Goal: Task Accomplishment & Management: Use online tool/utility

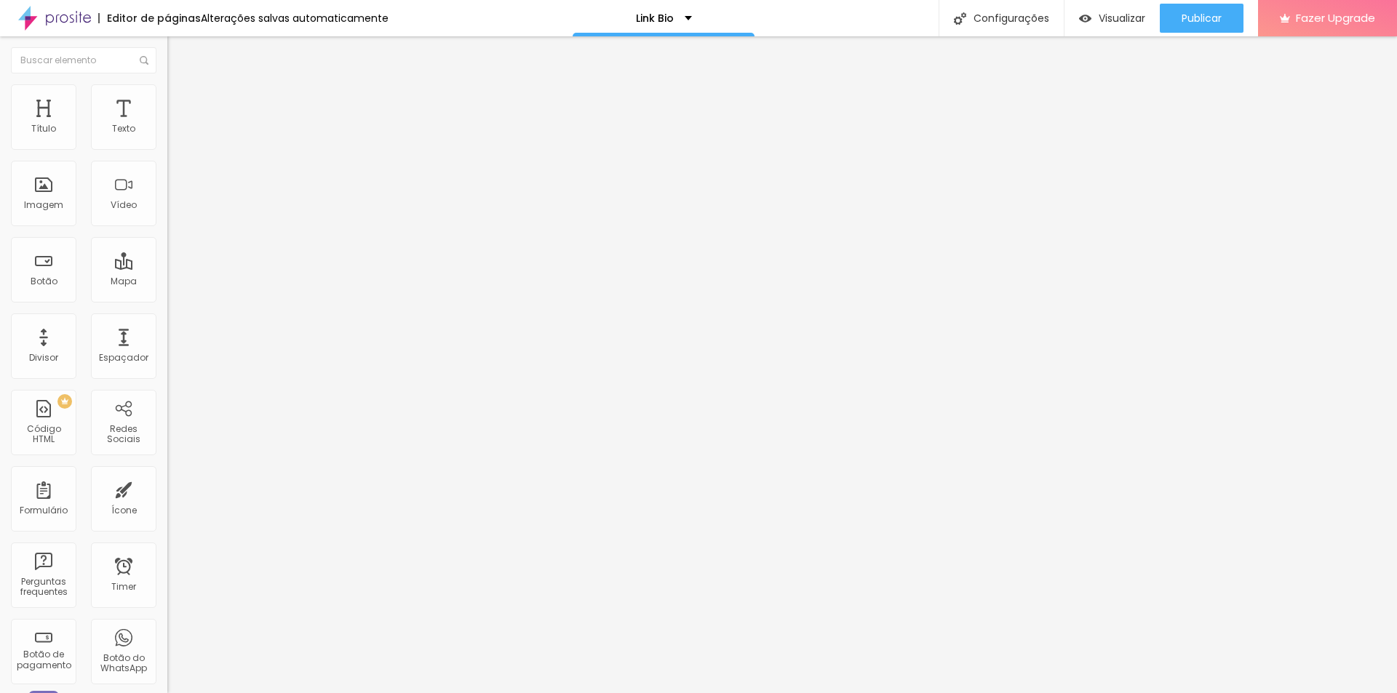
type input "415"
type input "399"
type input "384"
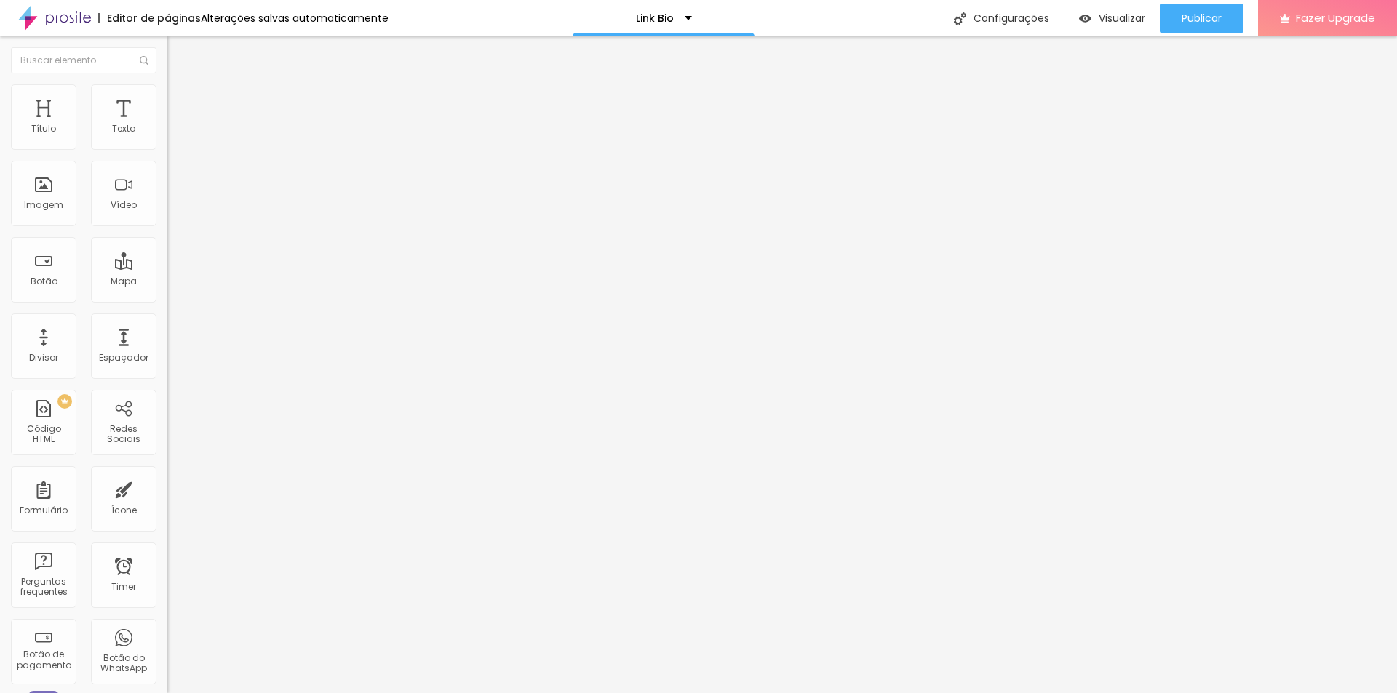
type input "384"
type input "353"
type input "317"
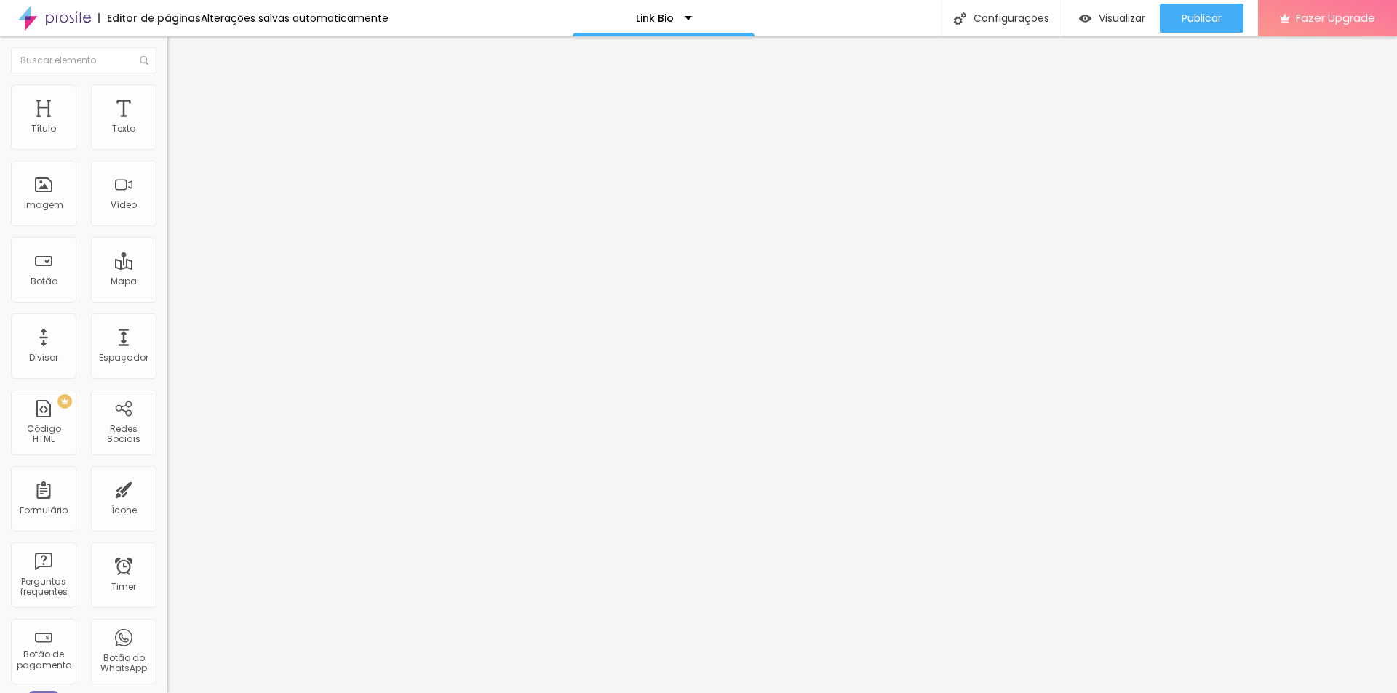
type input "296"
type input "286"
type input "275"
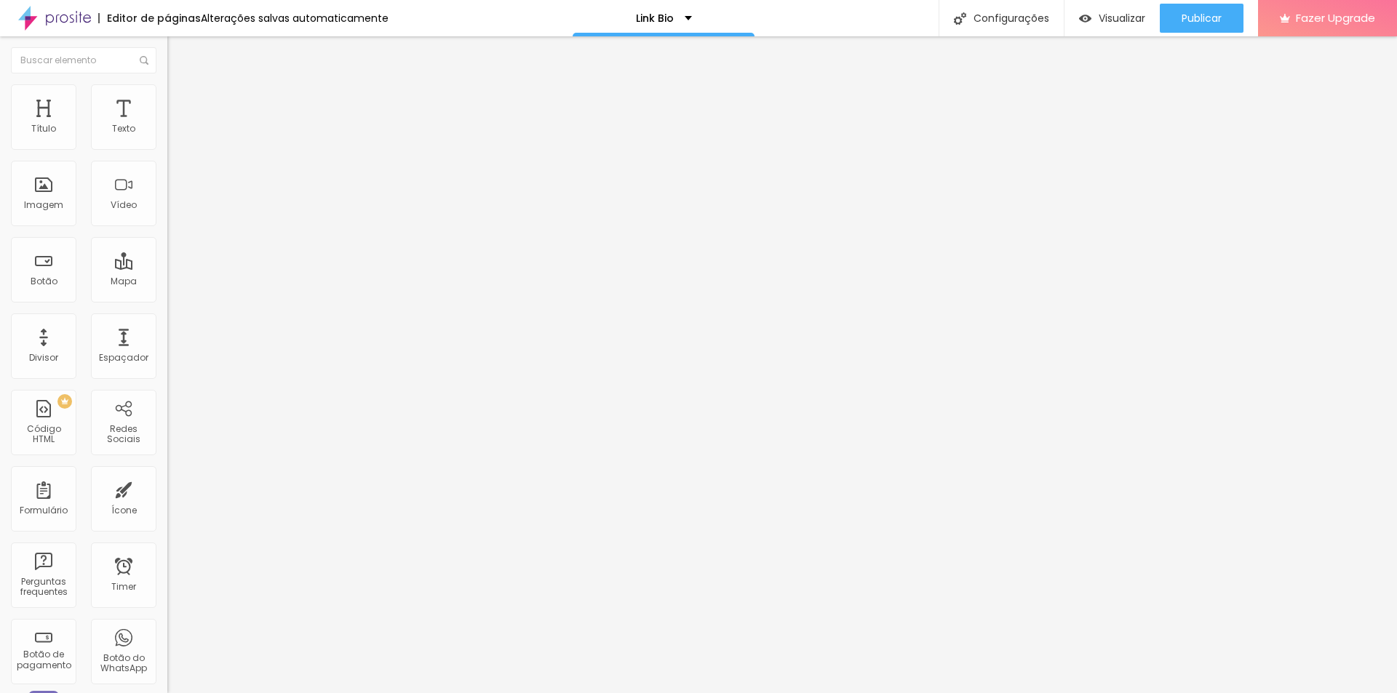
type input "275"
type input "265"
type input "255"
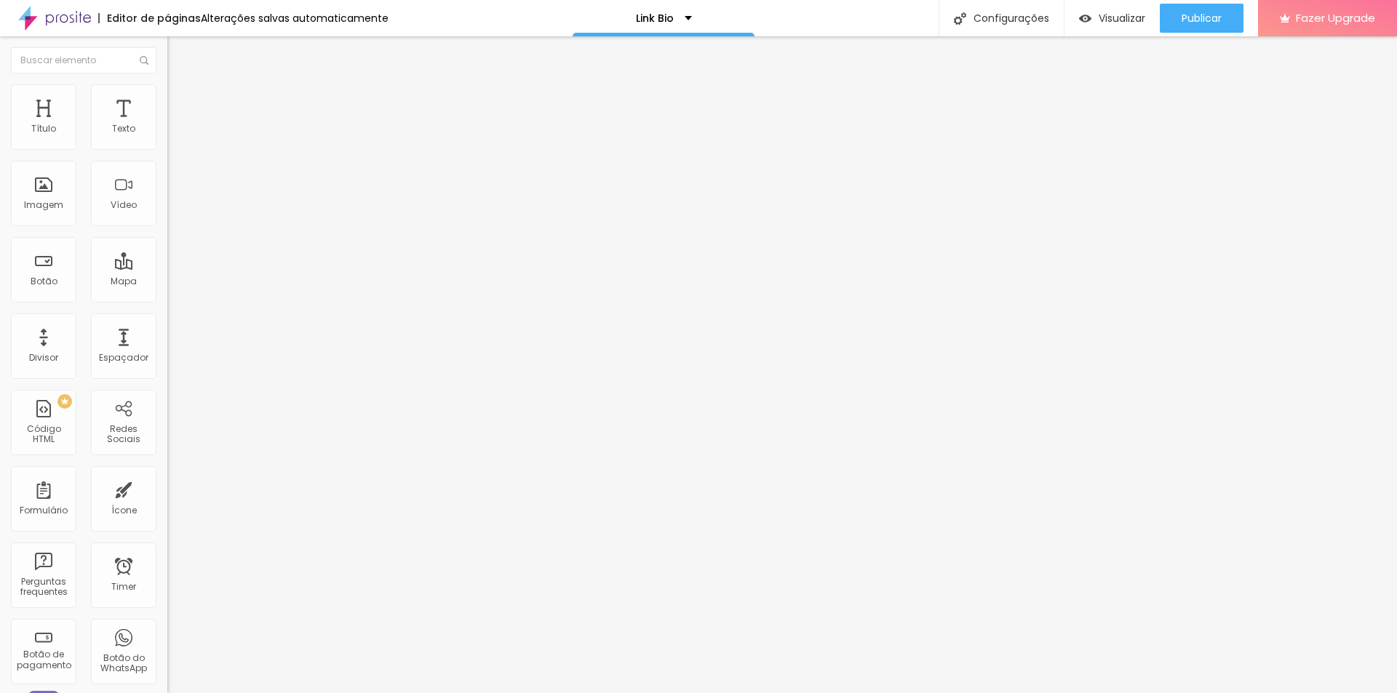
type input "250"
type input "244"
type input "239"
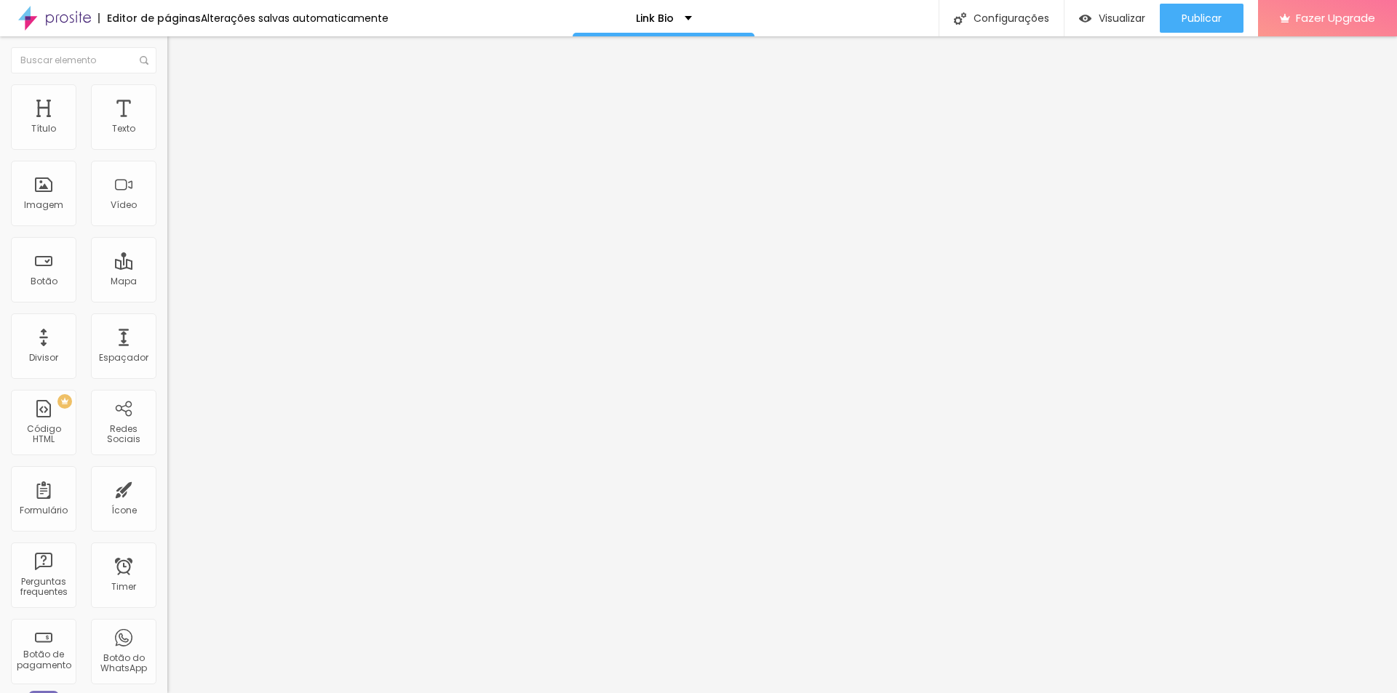
type input "239"
type input "234"
type input "229"
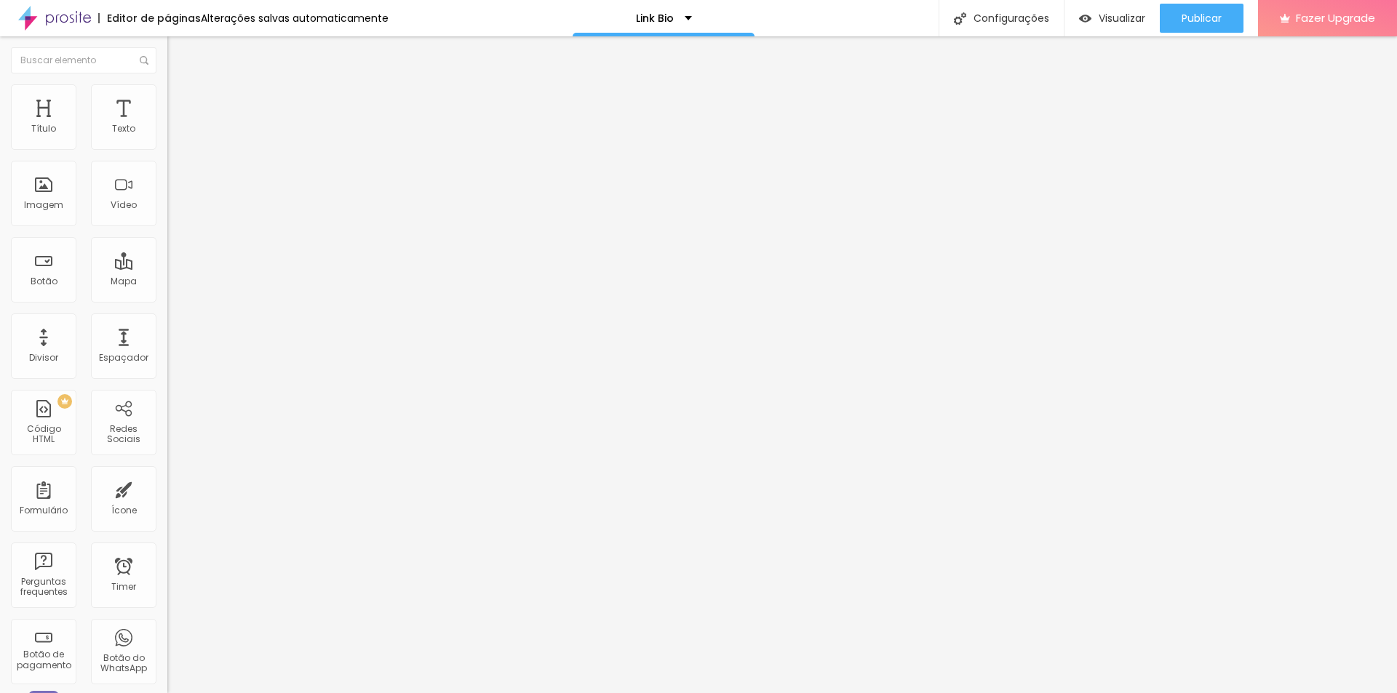
type input "219"
type input "213"
type input "208"
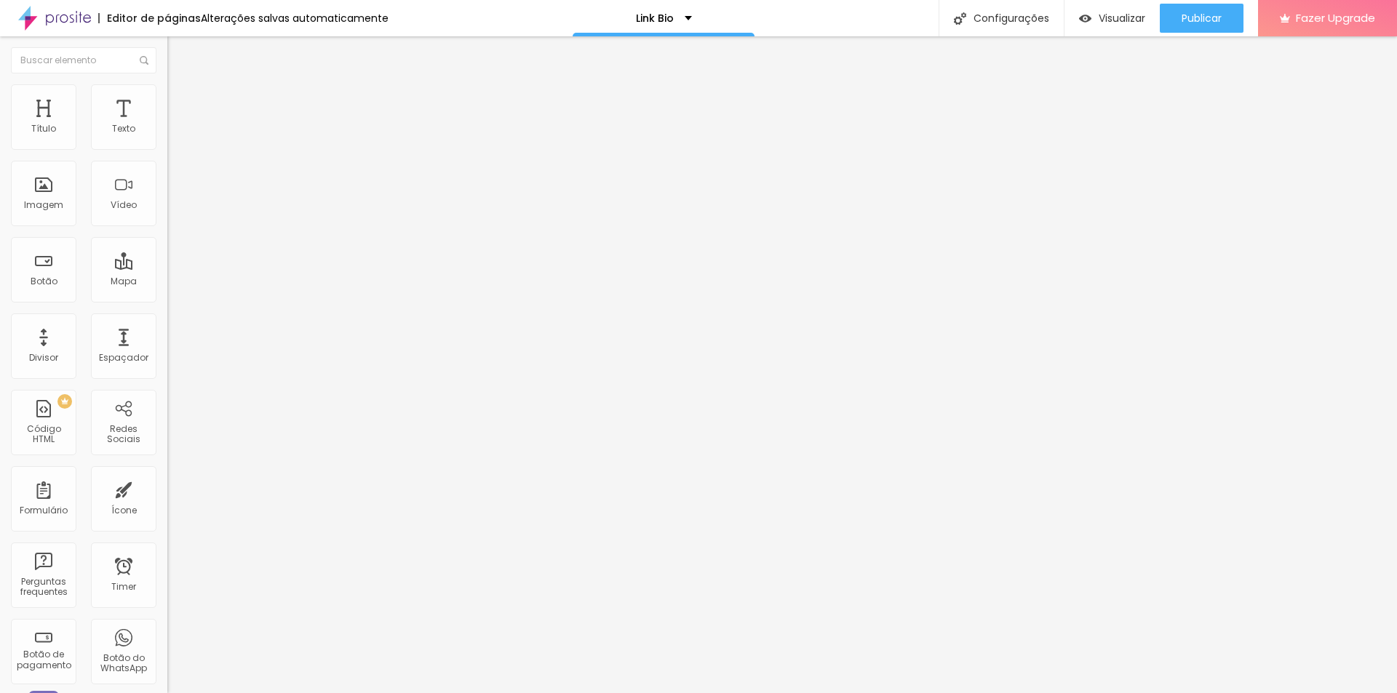
type input "208"
type input "203"
type input "198"
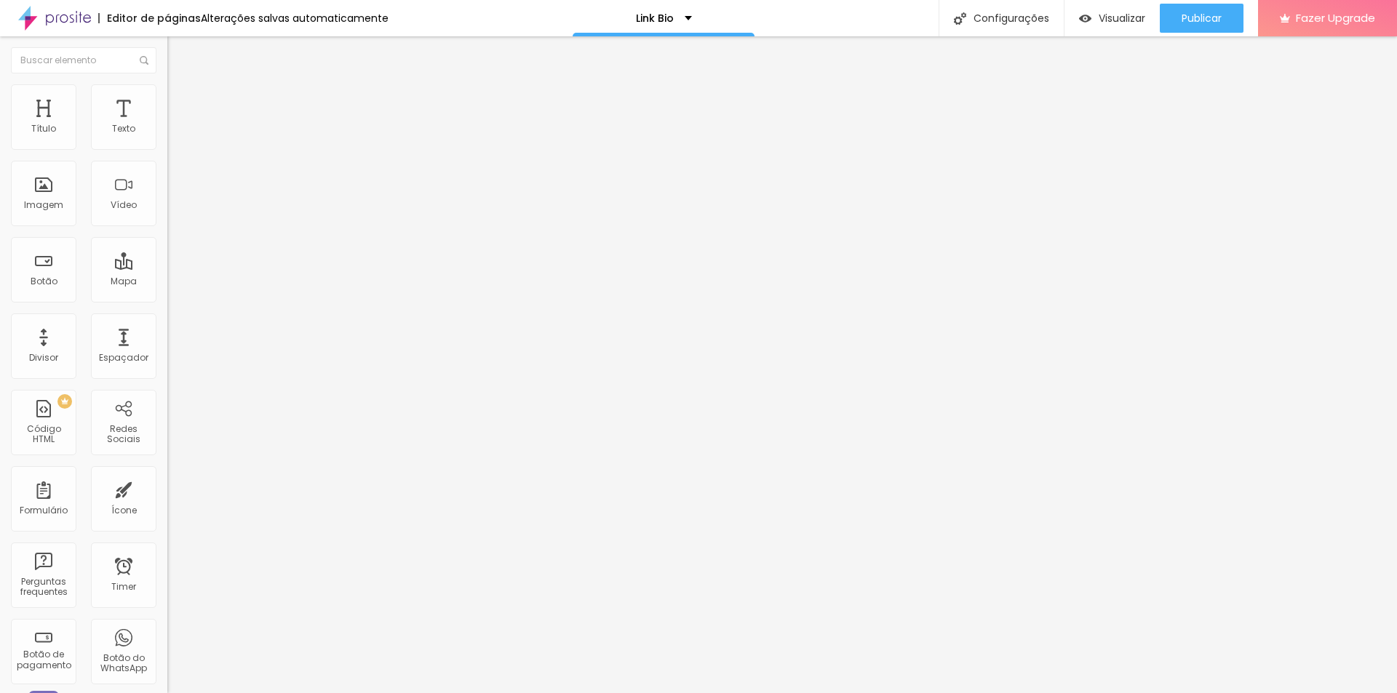
type input "193"
type input "188"
type input "183"
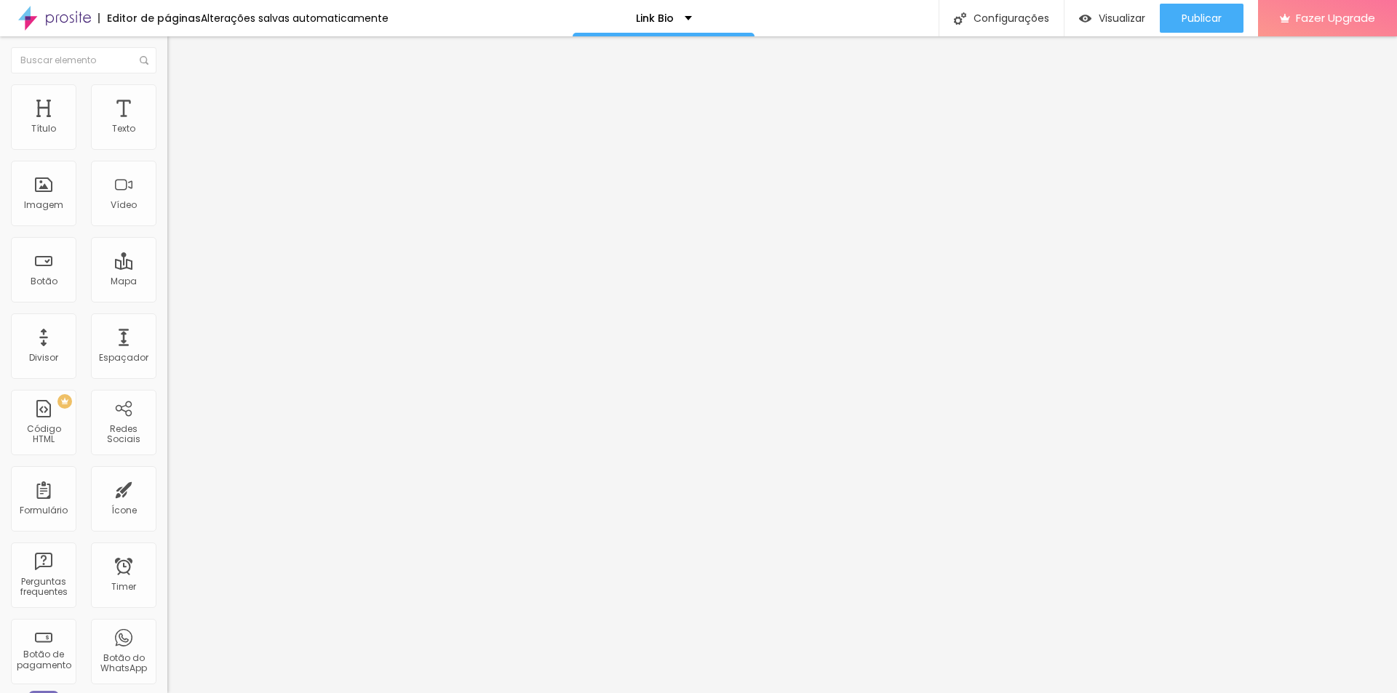
type input "183"
drag, startPoint x: 90, startPoint y: 145, endPoint x: 57, endPoint y: 145, distance: 33.5
type input "183"
click at [167, 268] on input "range" at bounding box center [214, 274] width 94 height 12
type input "415"
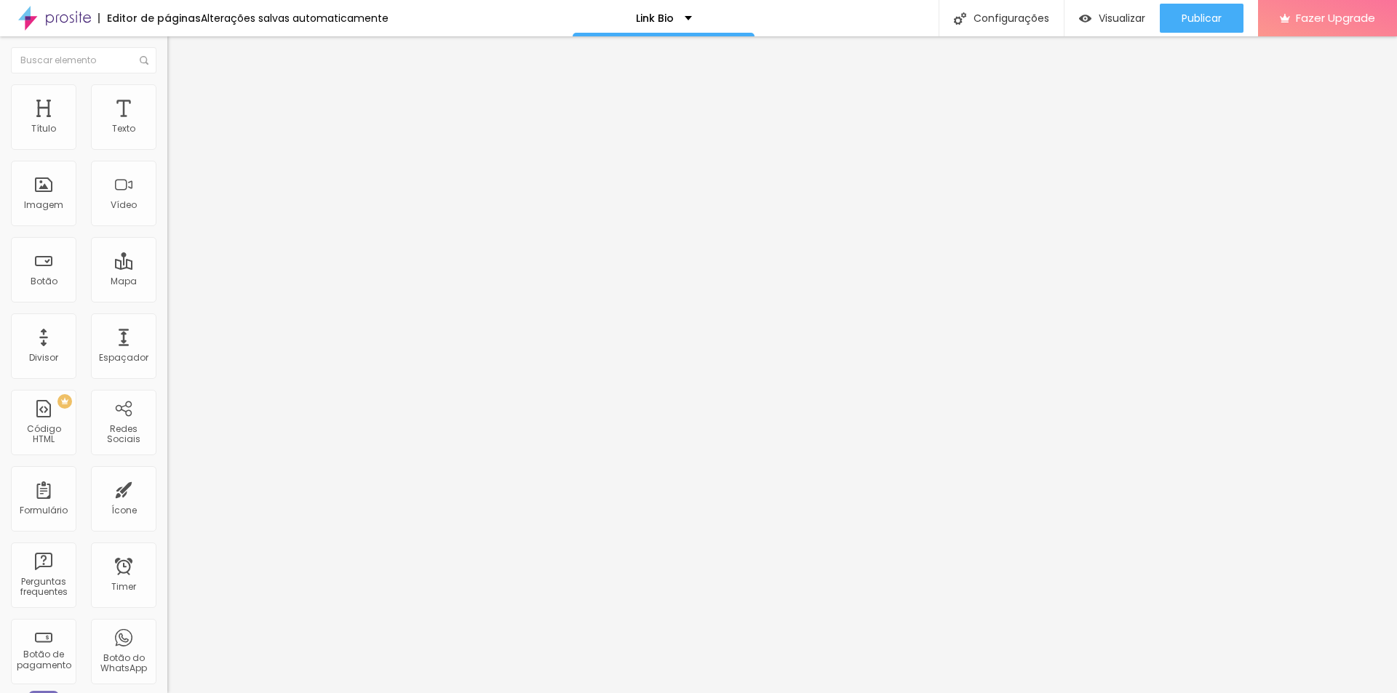
type input "415"
type input "405"
type input "394"
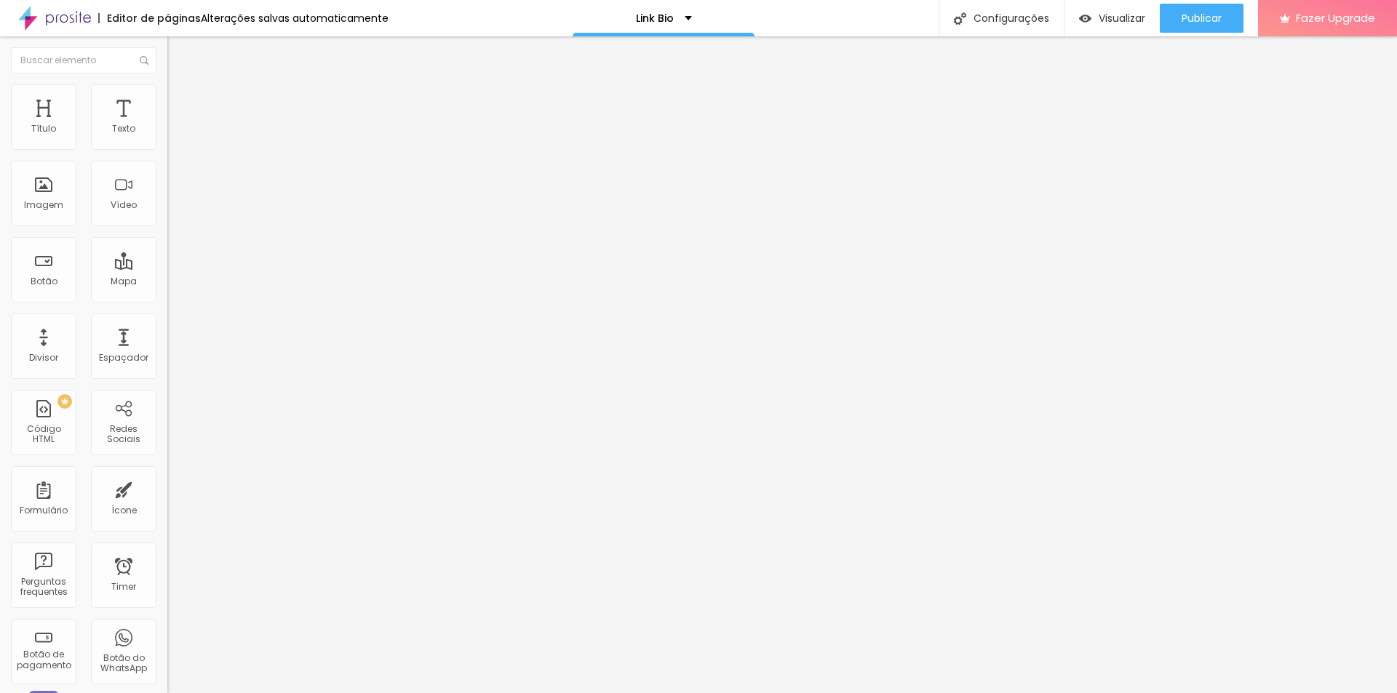
type input "374"
type input "353"
type input "327"
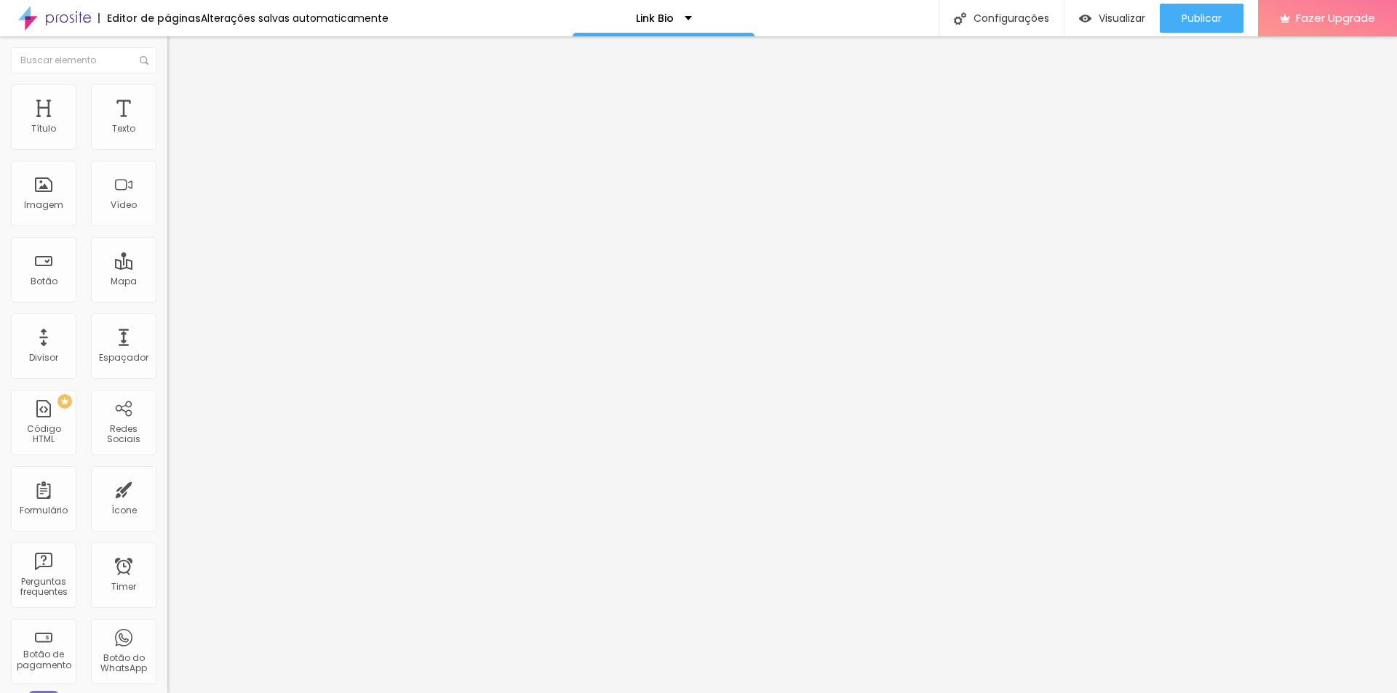
type input "327"
type input "306"
type input "291"
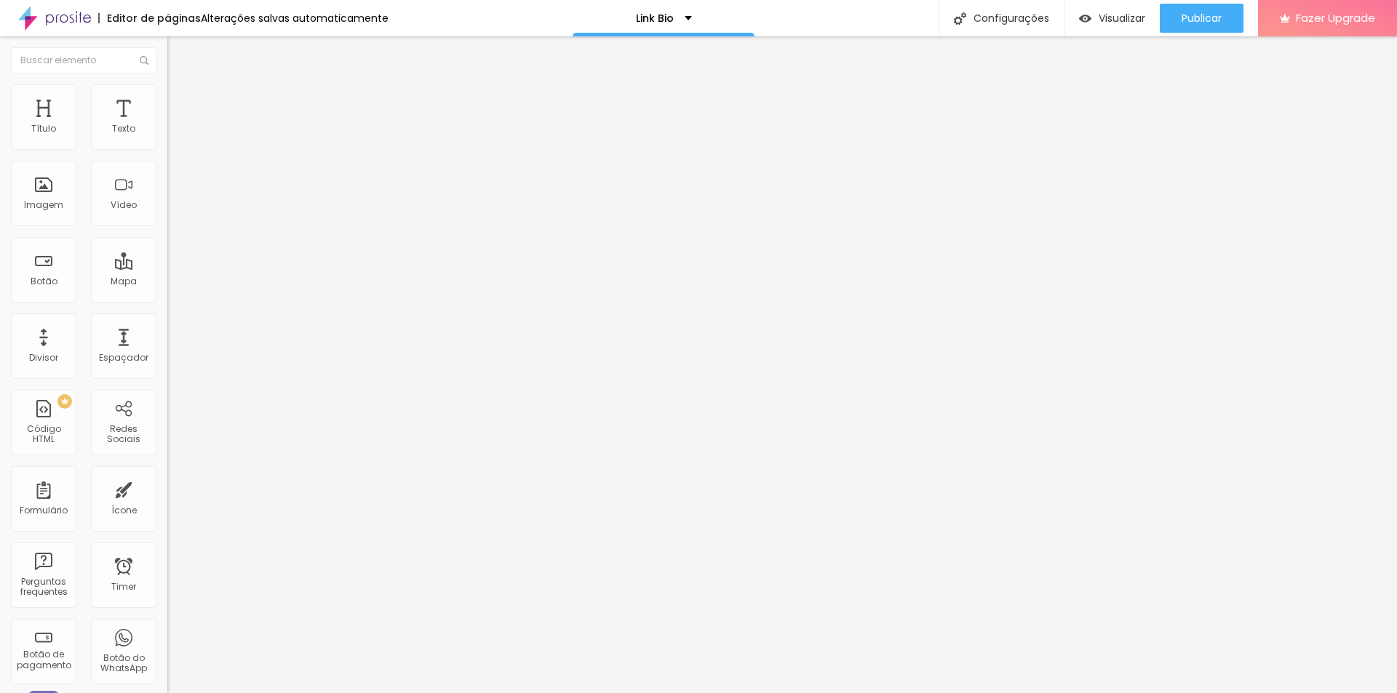
type input "275"
type input "260"
type input "255"
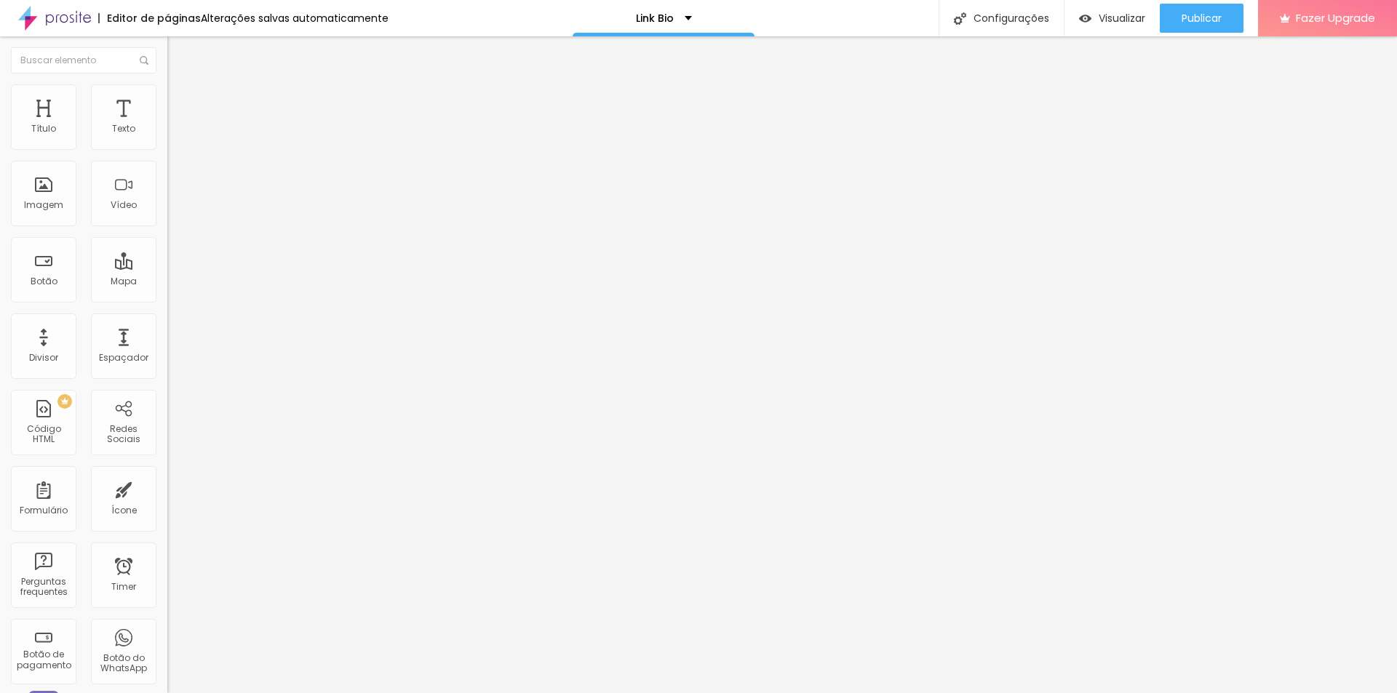
type input "255"
type input "244"
type input "234"
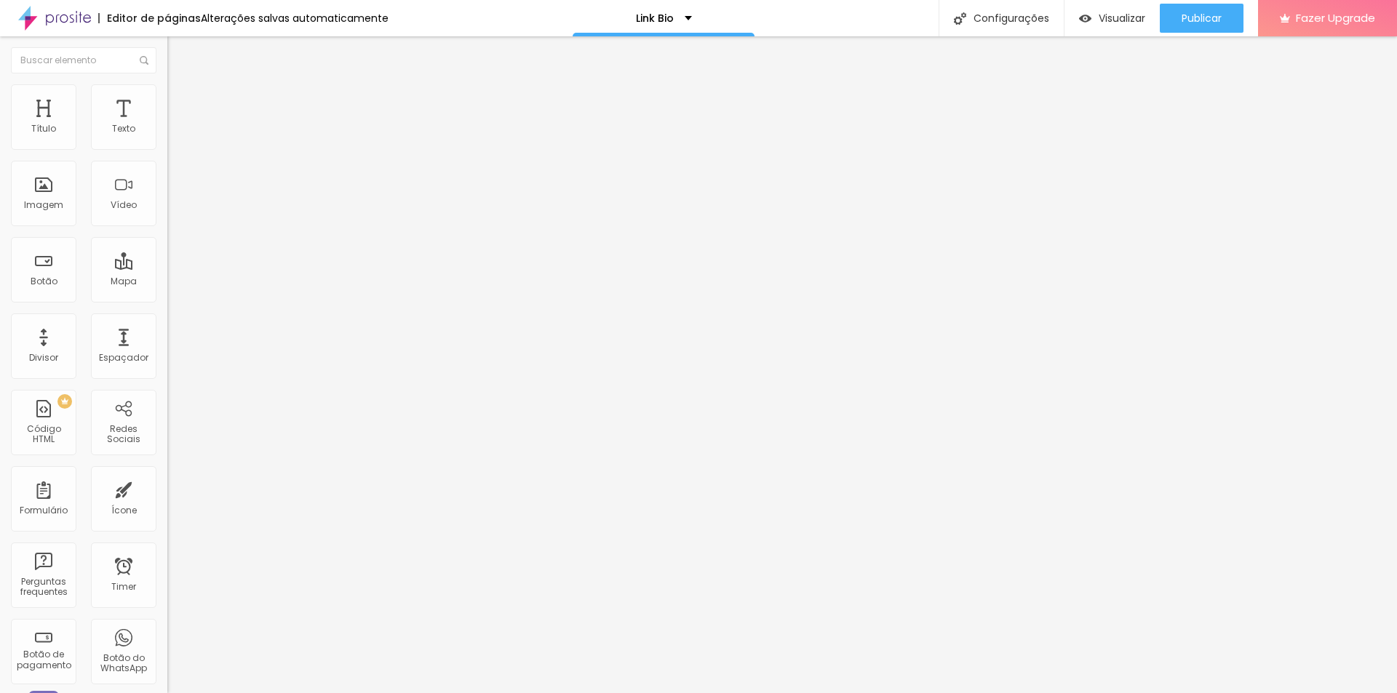
type input "224"
type input "219"
type input "208"
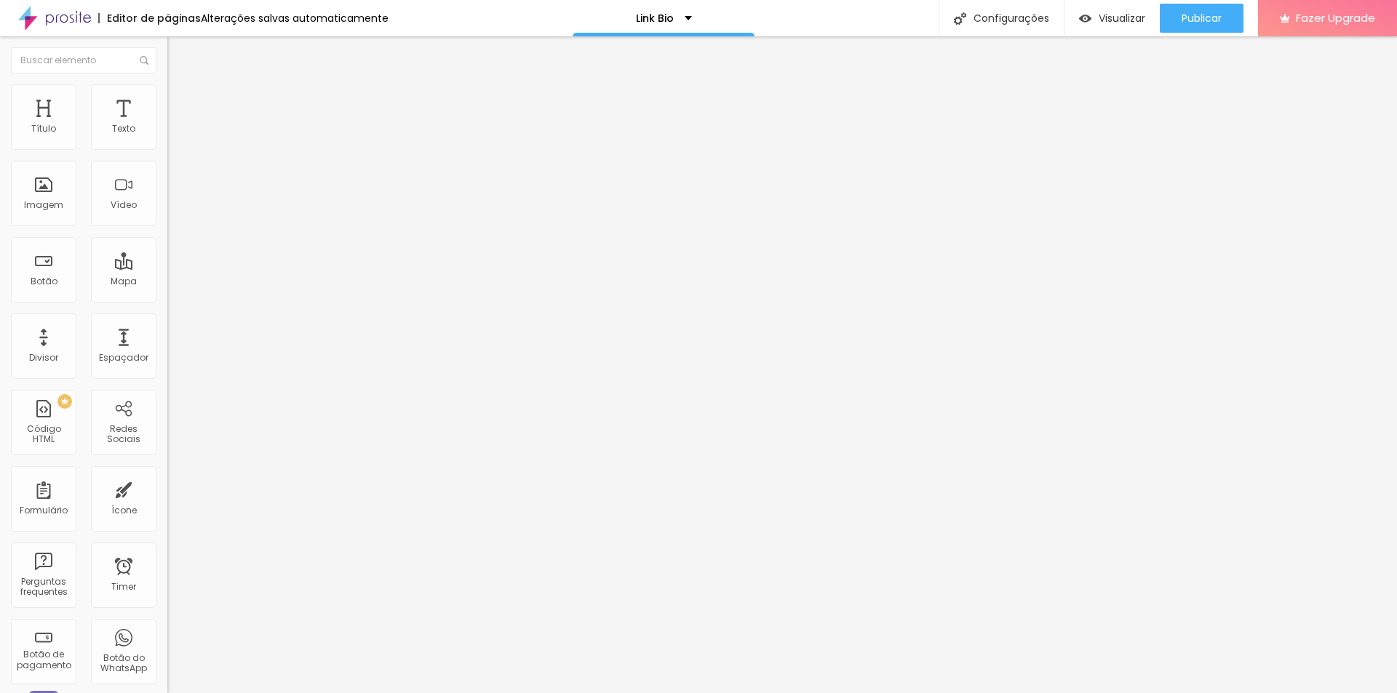
type input "208"
type input "203"
type input "193"
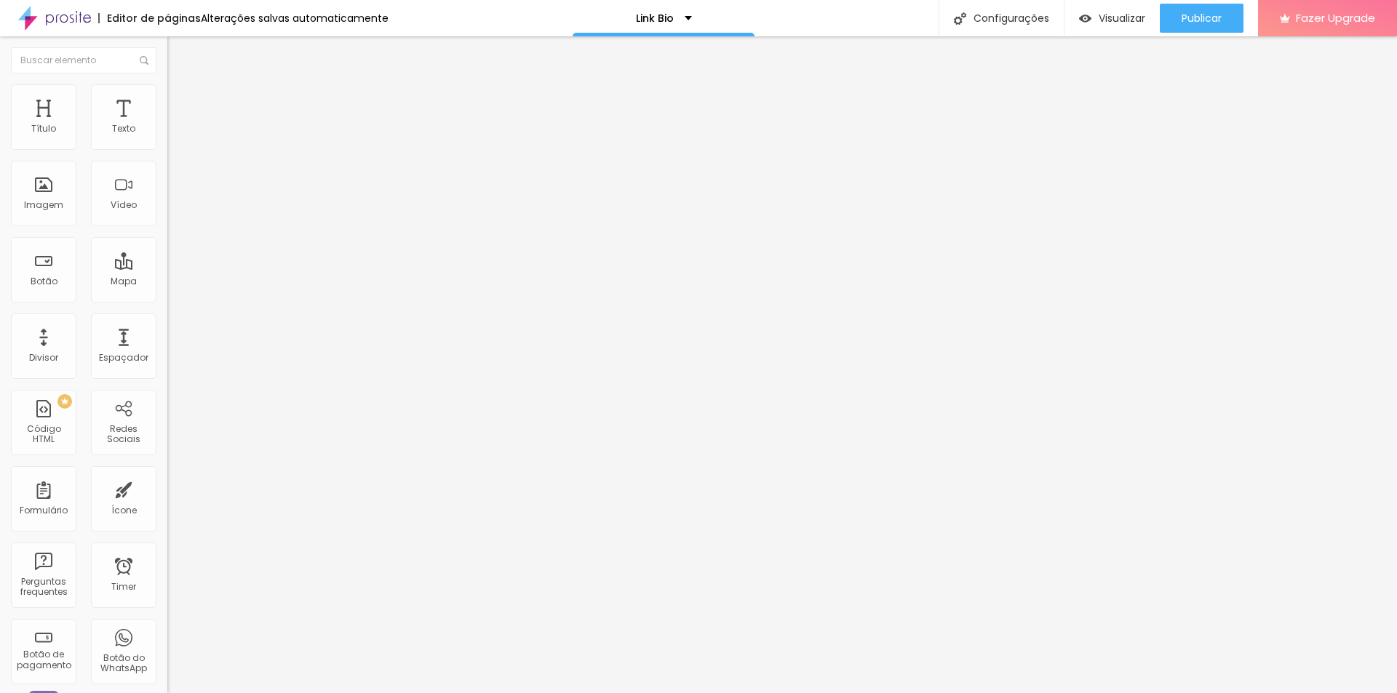
type input "188"
type input "177"
type input "172"
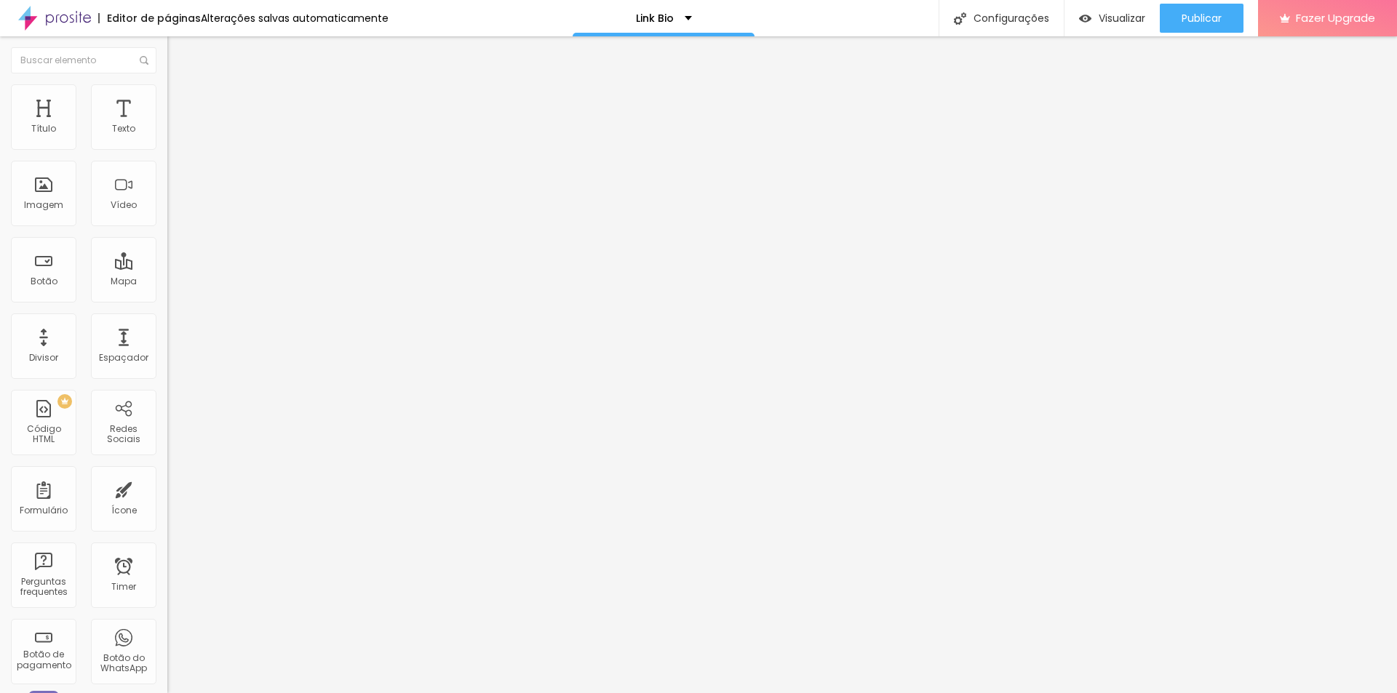
type input "172"
type input "162"
type input "157"
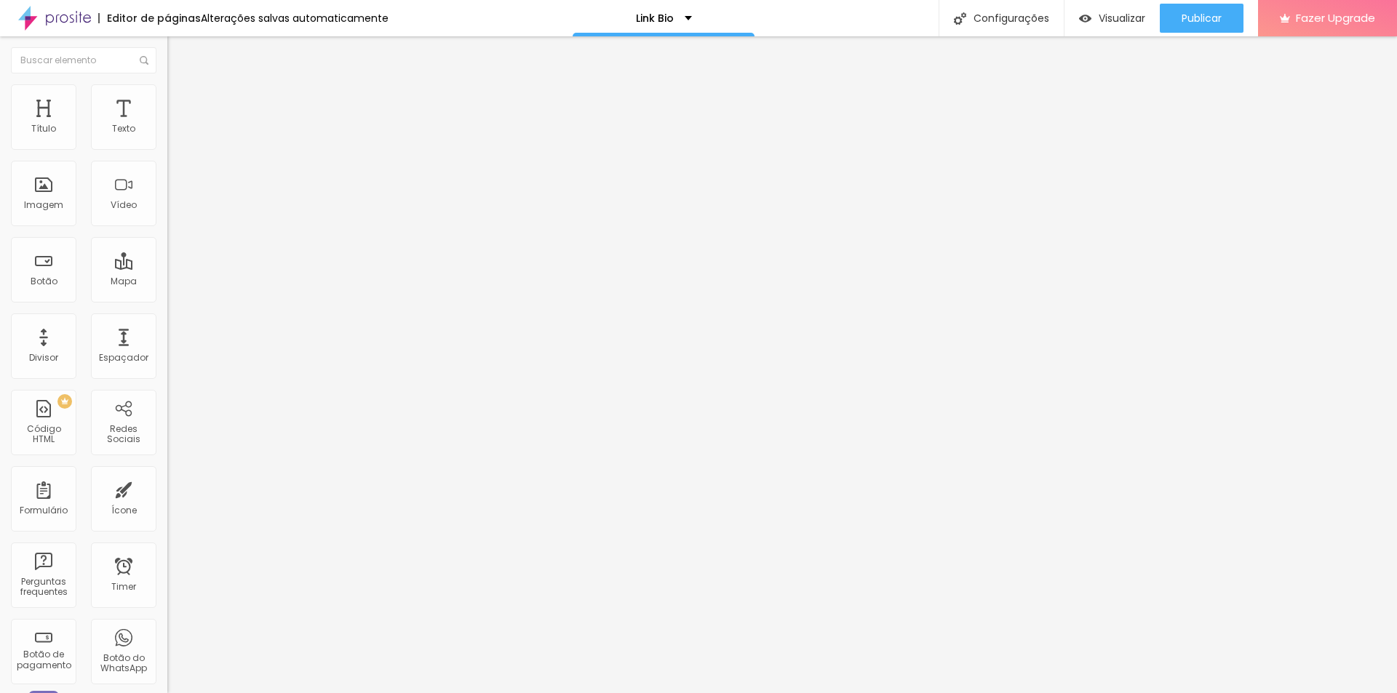
type input "146"
type input "141"
type input "136"
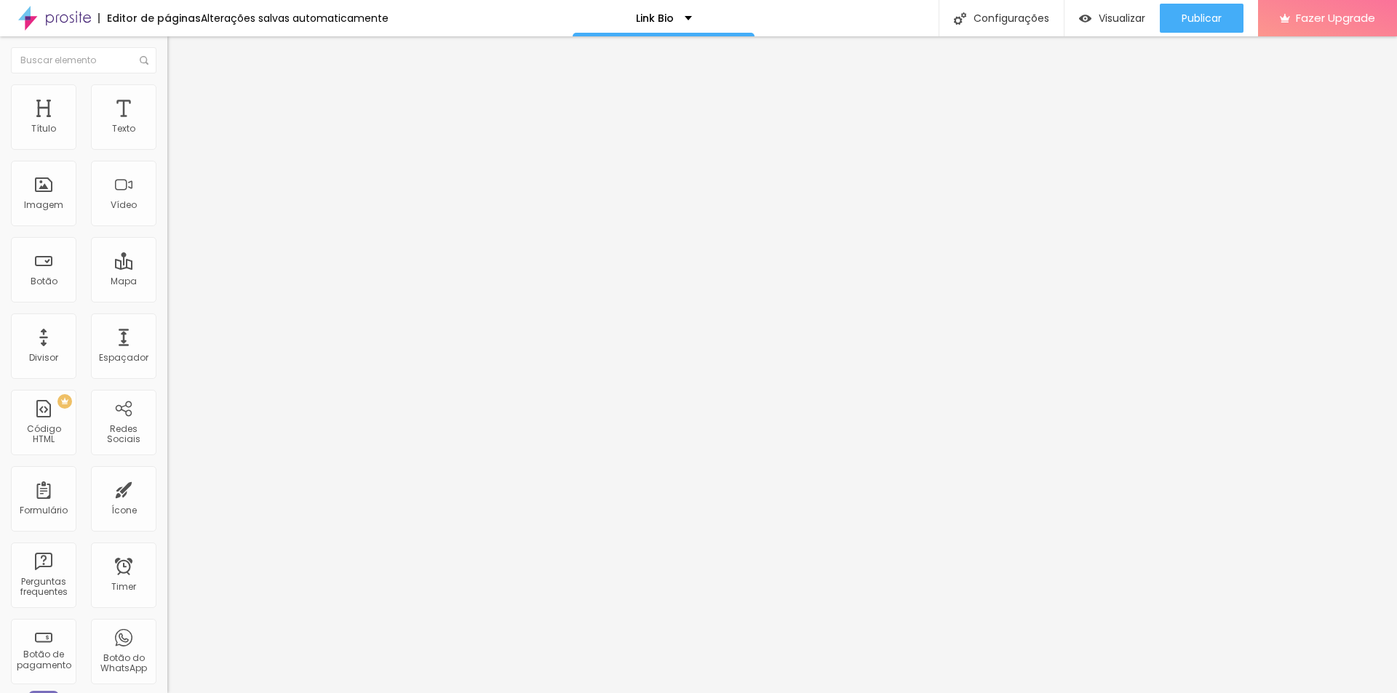
type input "136"
type input "131"
type input "121"
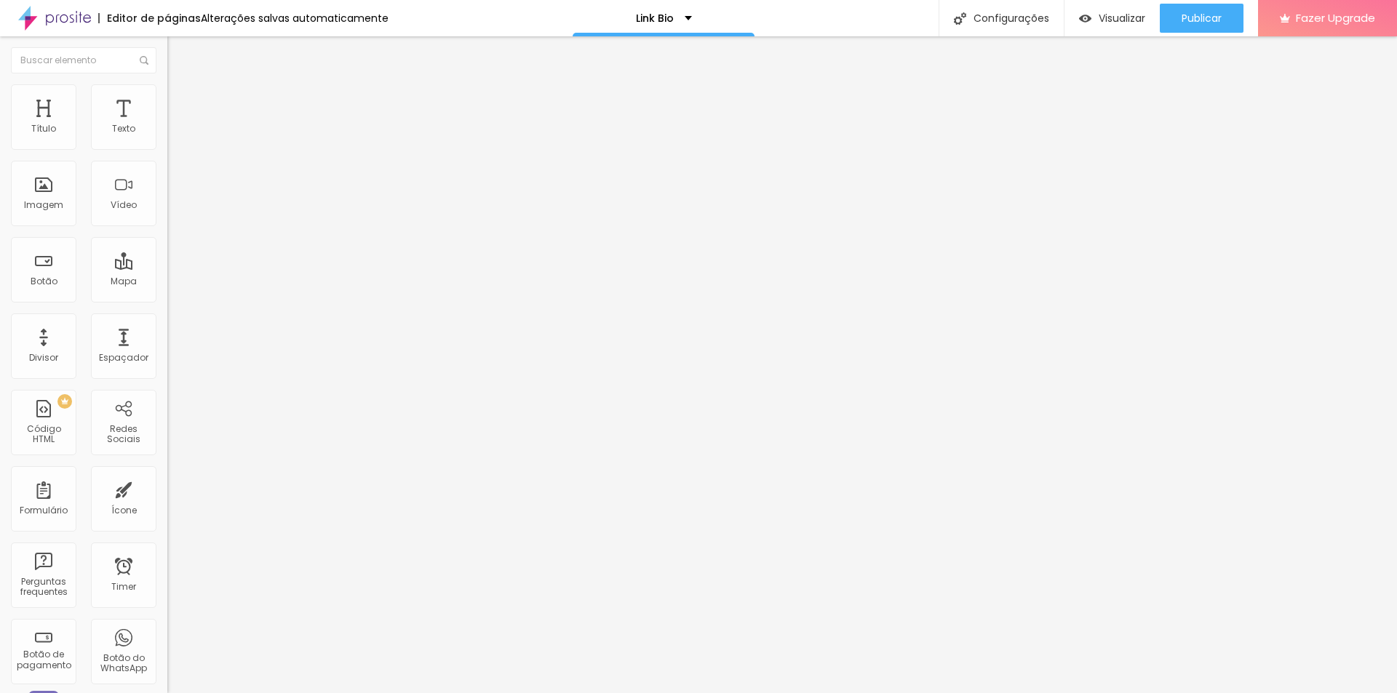
type input "110"
type input "105"
drag, startPoint x: 90, startPoint y: 141, endPoint x: 46, endPoint y: 143, distance: 44.4
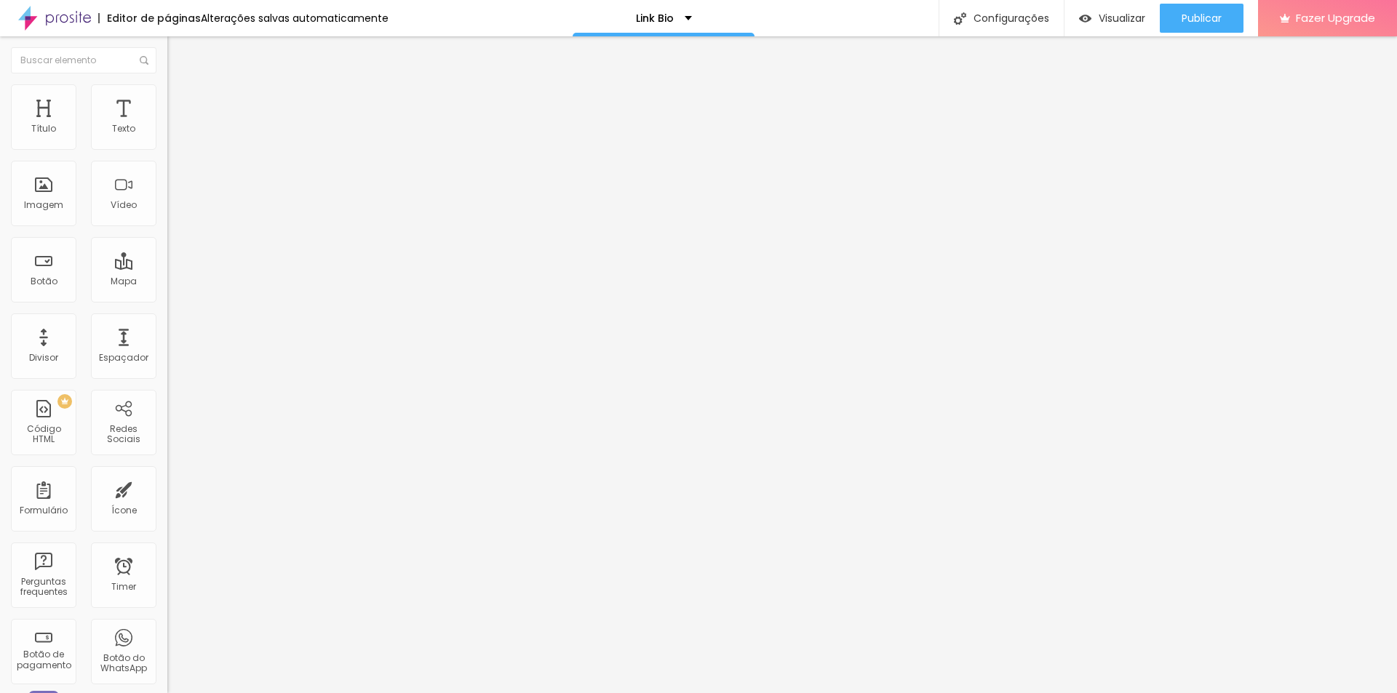
type input "105"
click at [167, 268] on input "range" at bounding box center [214, 274] width 94 height 12
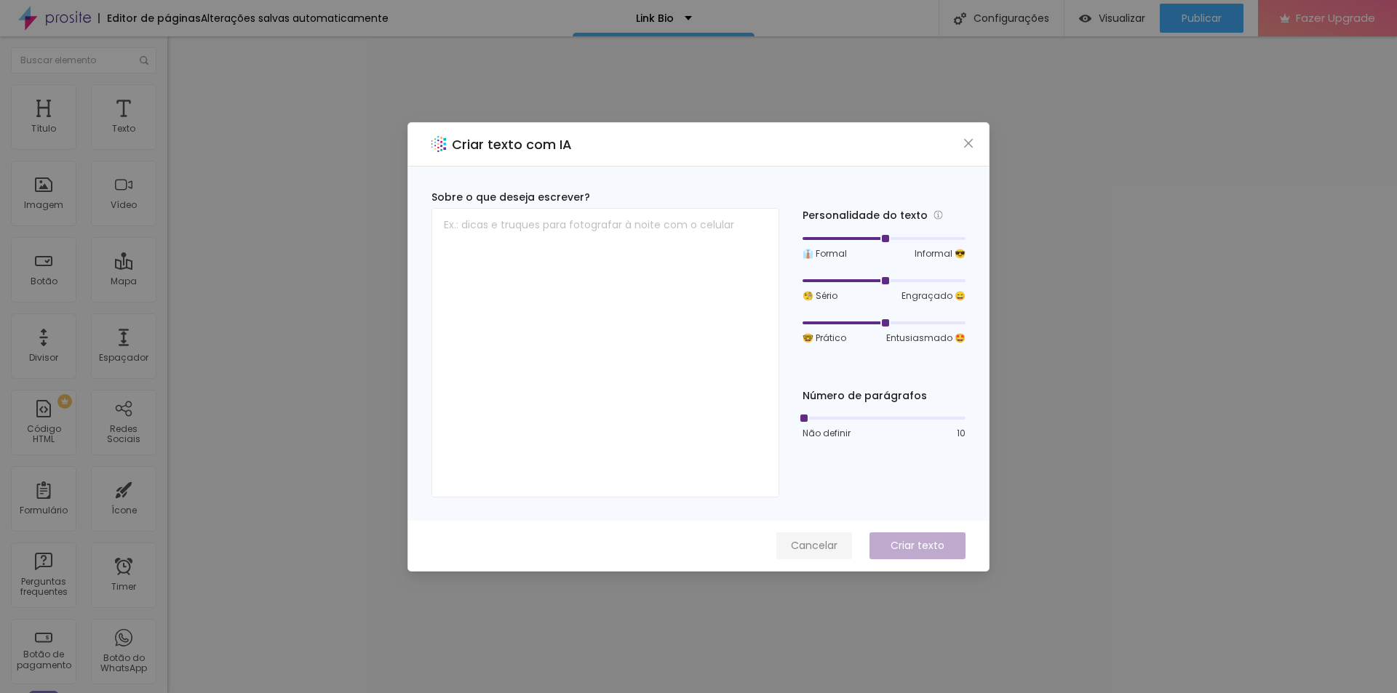
click at [803, 549] on span "Cancelar" at bounding box center [814, 545] width 47 height 15
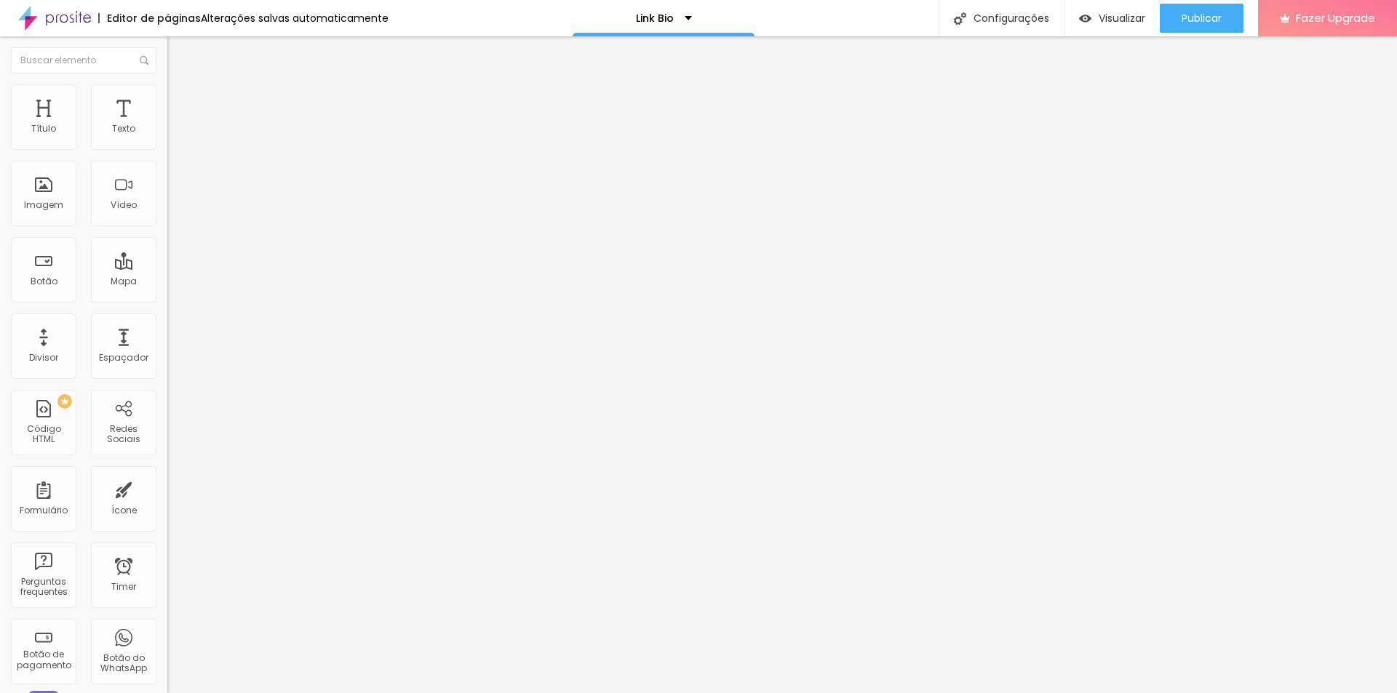
click at [167, 125] on span "Trocar imagem" at bounding box center [206, 119] width 79 height 12
click at [167, 92] on li "Estilo" at bounding box center [250, 91] width 167 height 15
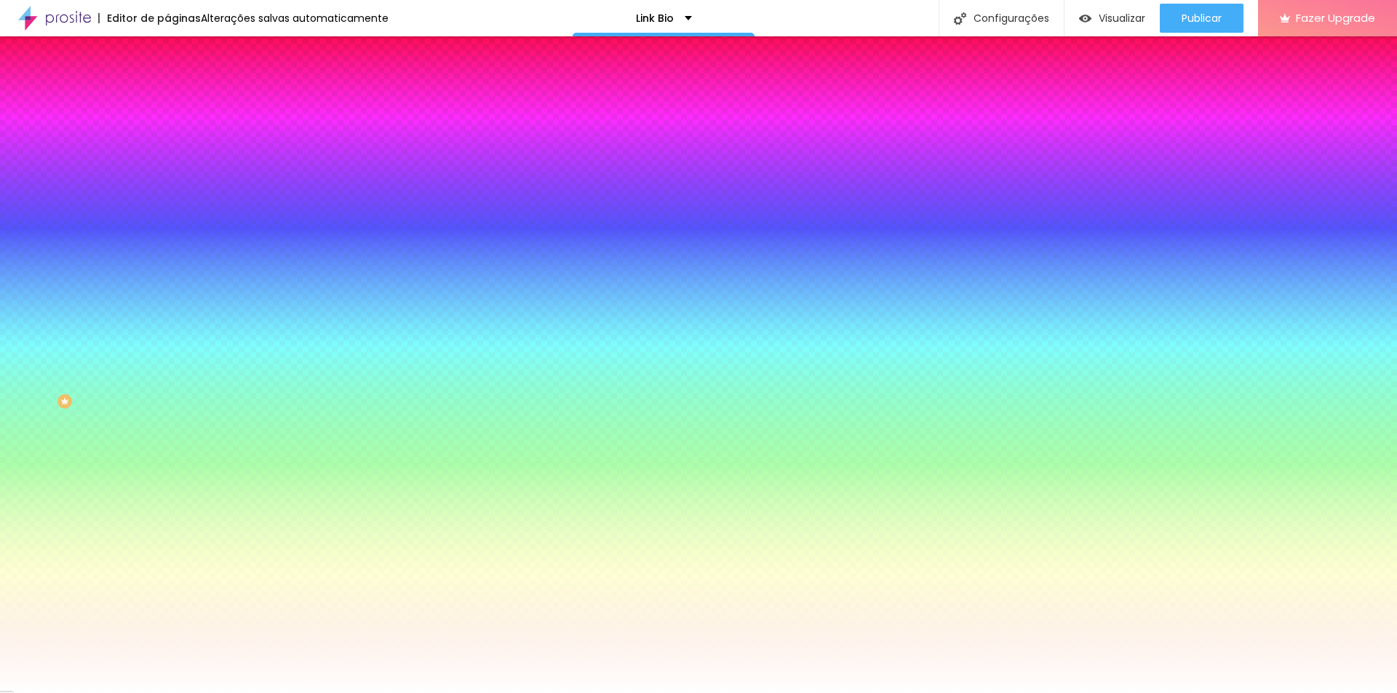
click at [167, 81] on img at bounding box center [173, 76] width 13 height 13
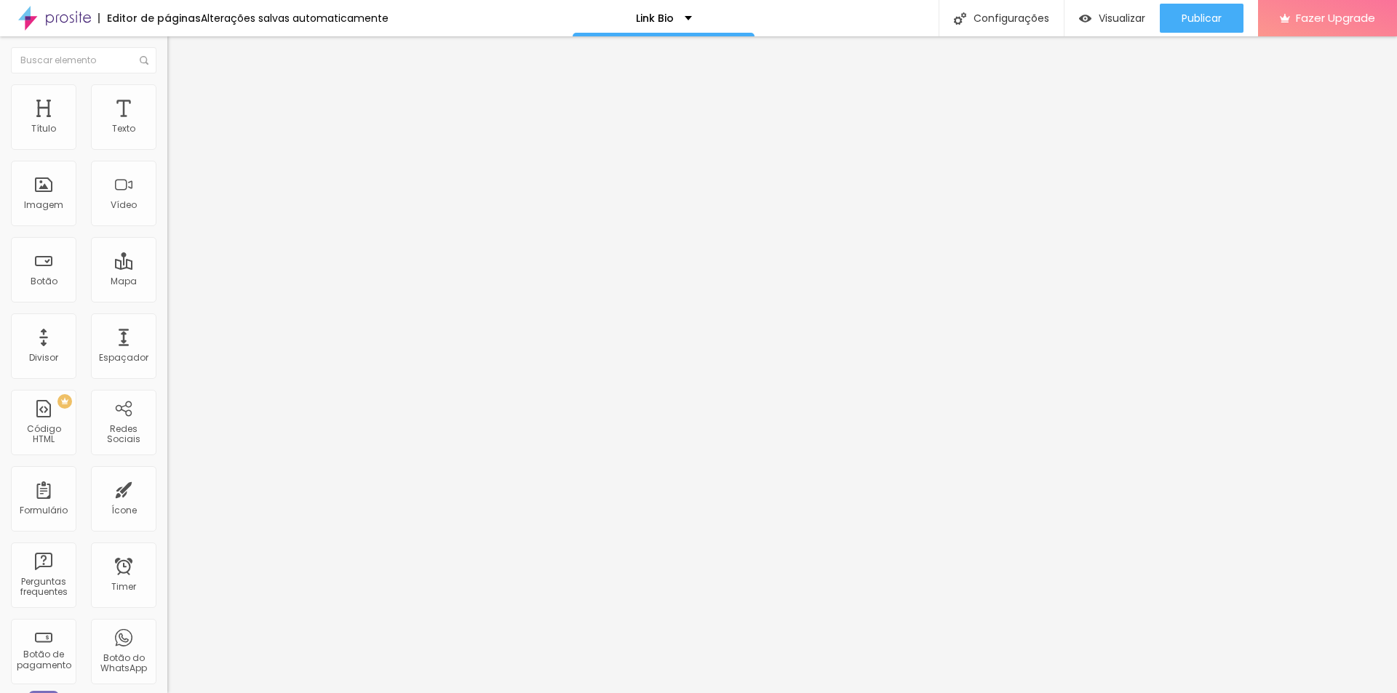
drag, startPoint x: 82, startPoint y: 169, endPoint x: 0, endPoint y: 159, distance: 82.9
click at [167, 159] on div "Texto Veja mais Alinhamento Tamanho Normal Pequeno Normal Grande Link URL https…" at bounding box center [250, 224] width 167 height 220
type input "w"
type input "whatsApp"
click at [173, 135] on icon "button" at bounding box center [177, 131] width 9 height 9
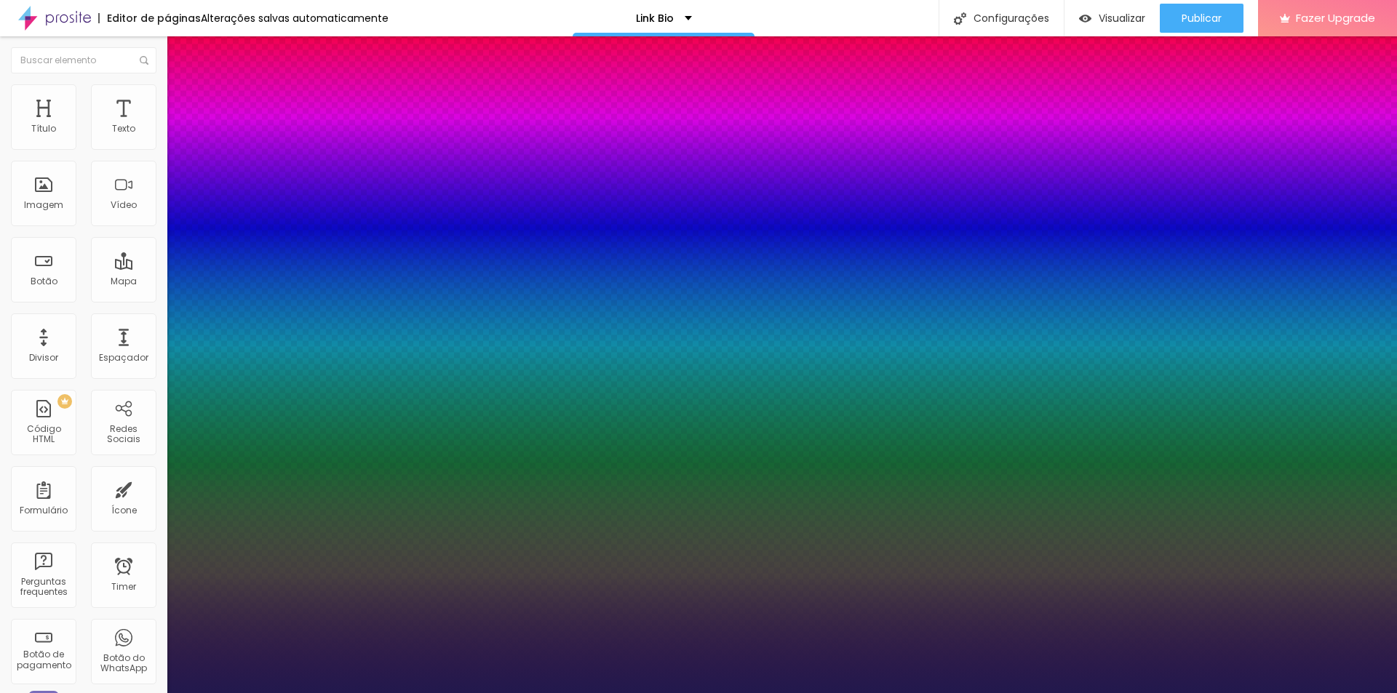
type input "1"
select select "Montserrat"
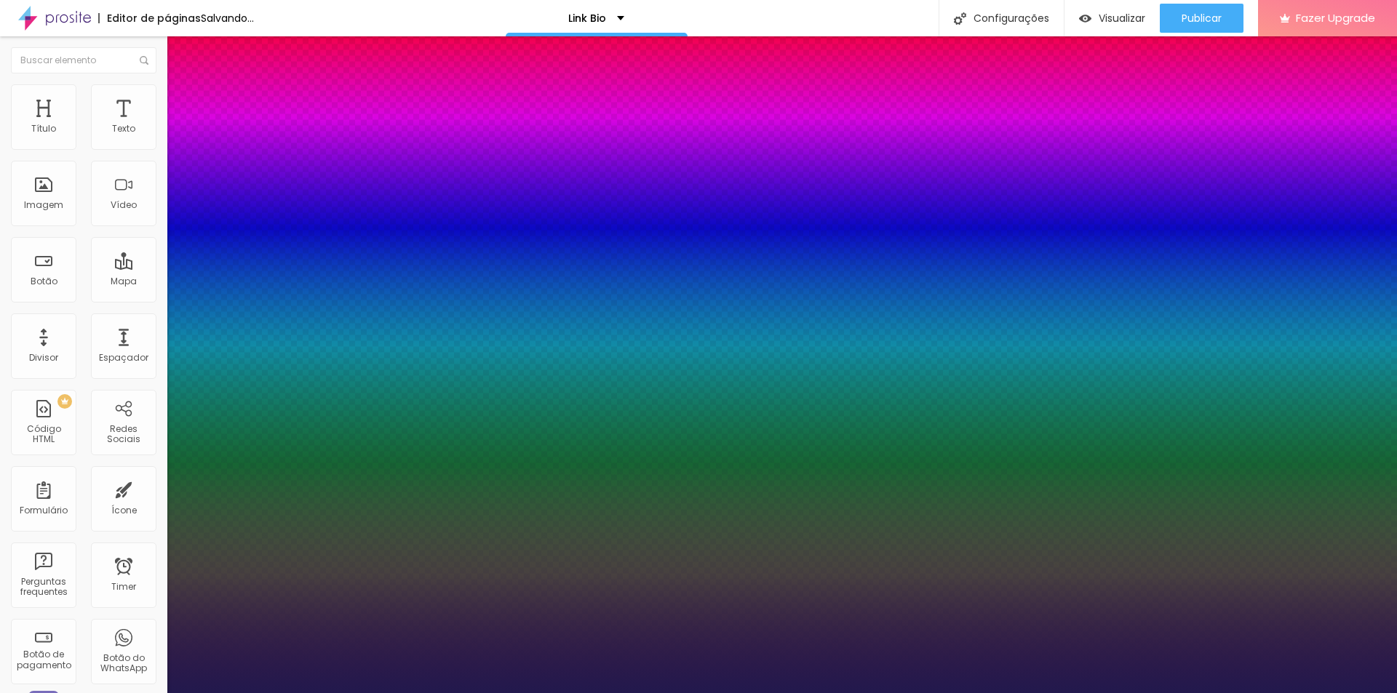
type input "1"
select select "MontserratLight"
type input "1"
type input "15"
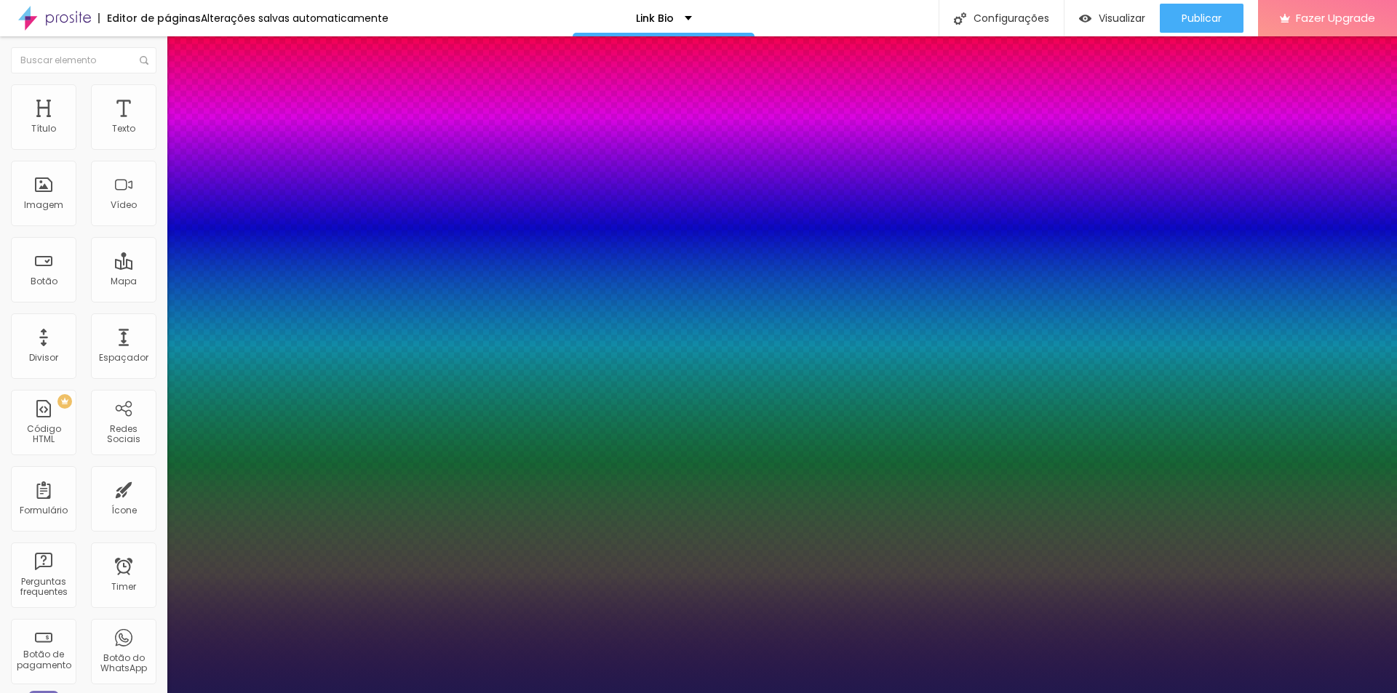
type input "15"
type input "1"
type input "15"
type input "1"
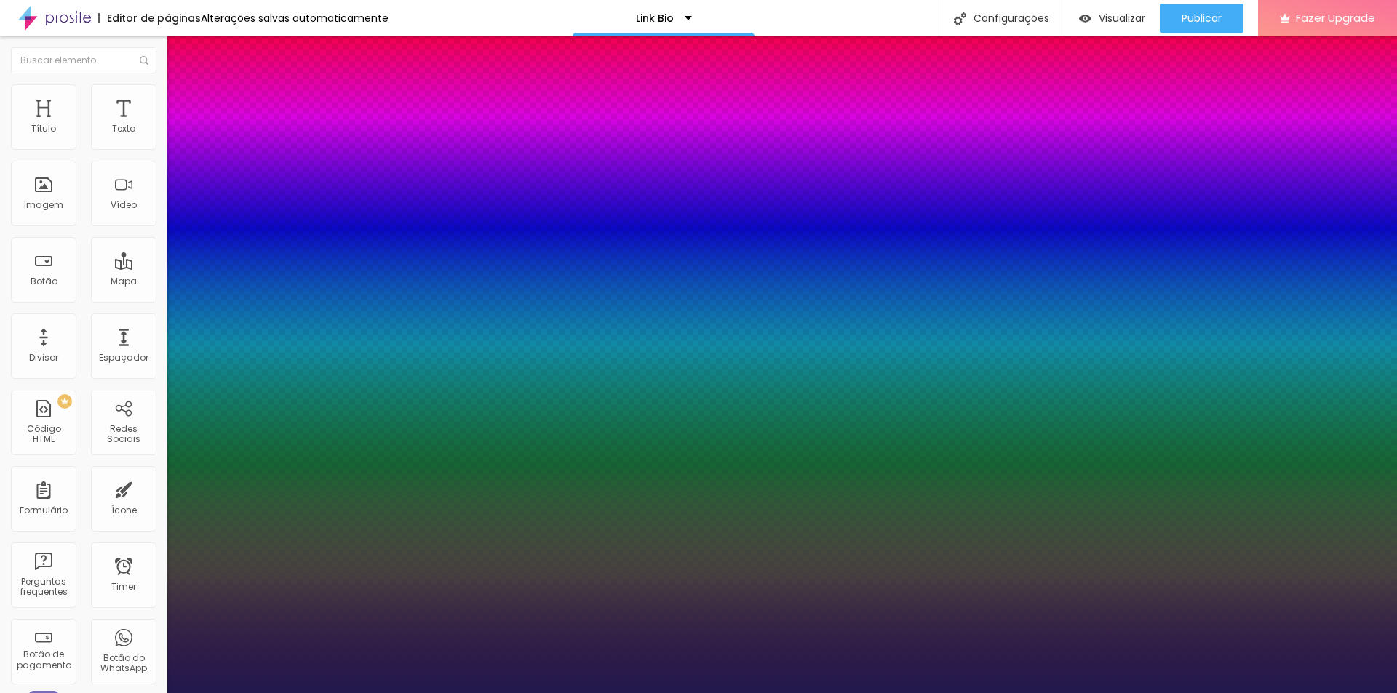
click at [963, 693] on div at bounding box center [698, 693] width 1397 height 0
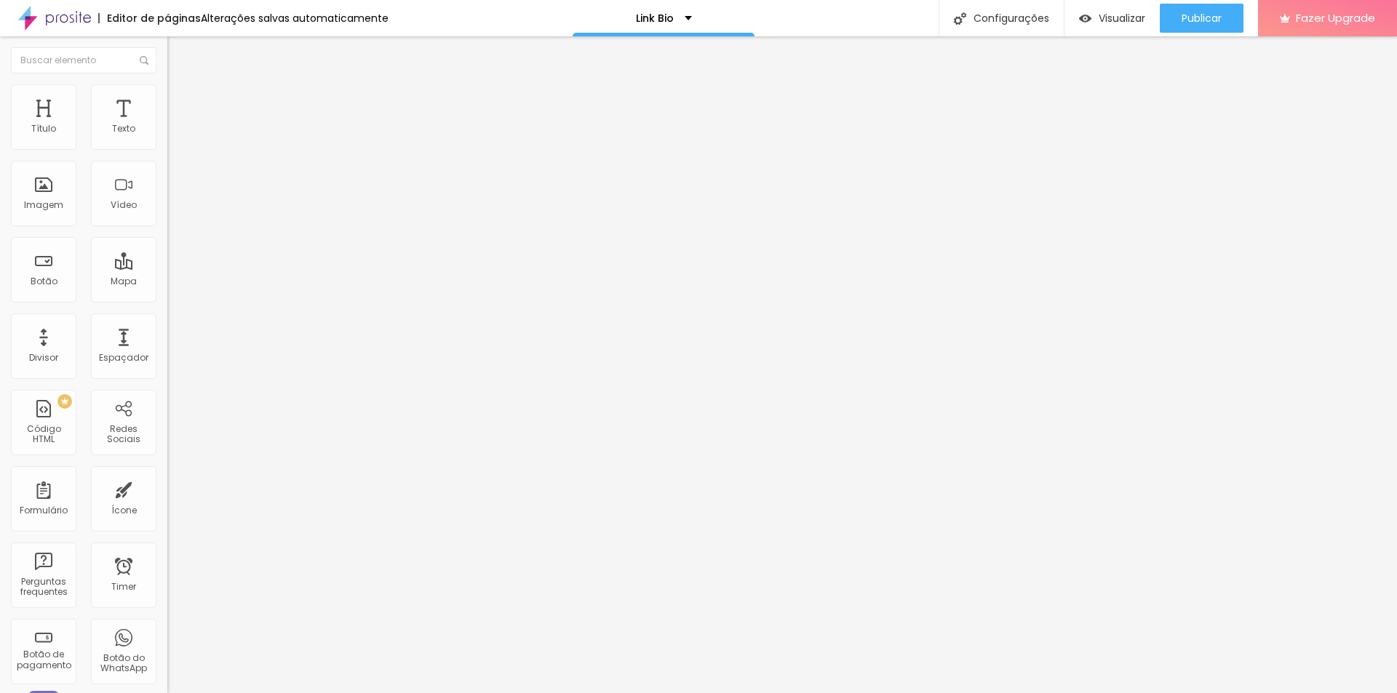
click at [179, 130] on icon "button" at bounding box center [180, 128] width 3 height 3
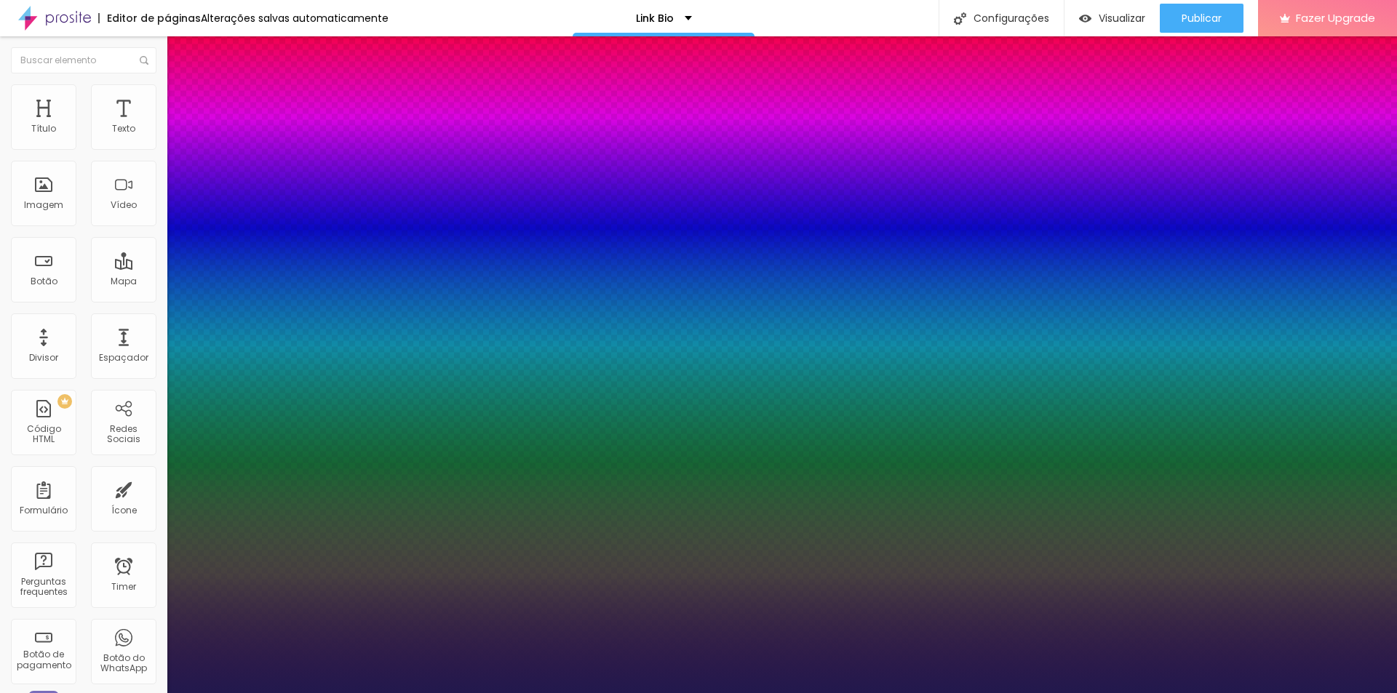
type input "1"
select select "MontserratLight"
type input "1"
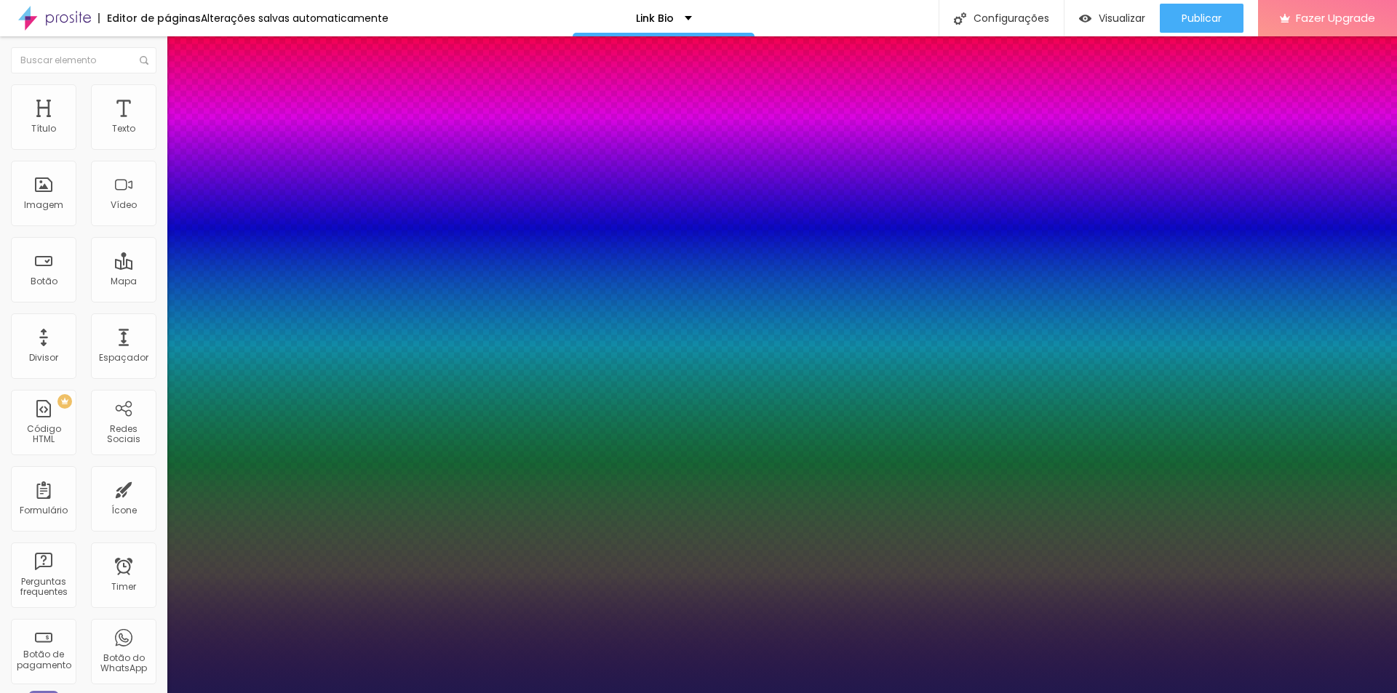
type input "16"
type input "1"
type input "15"
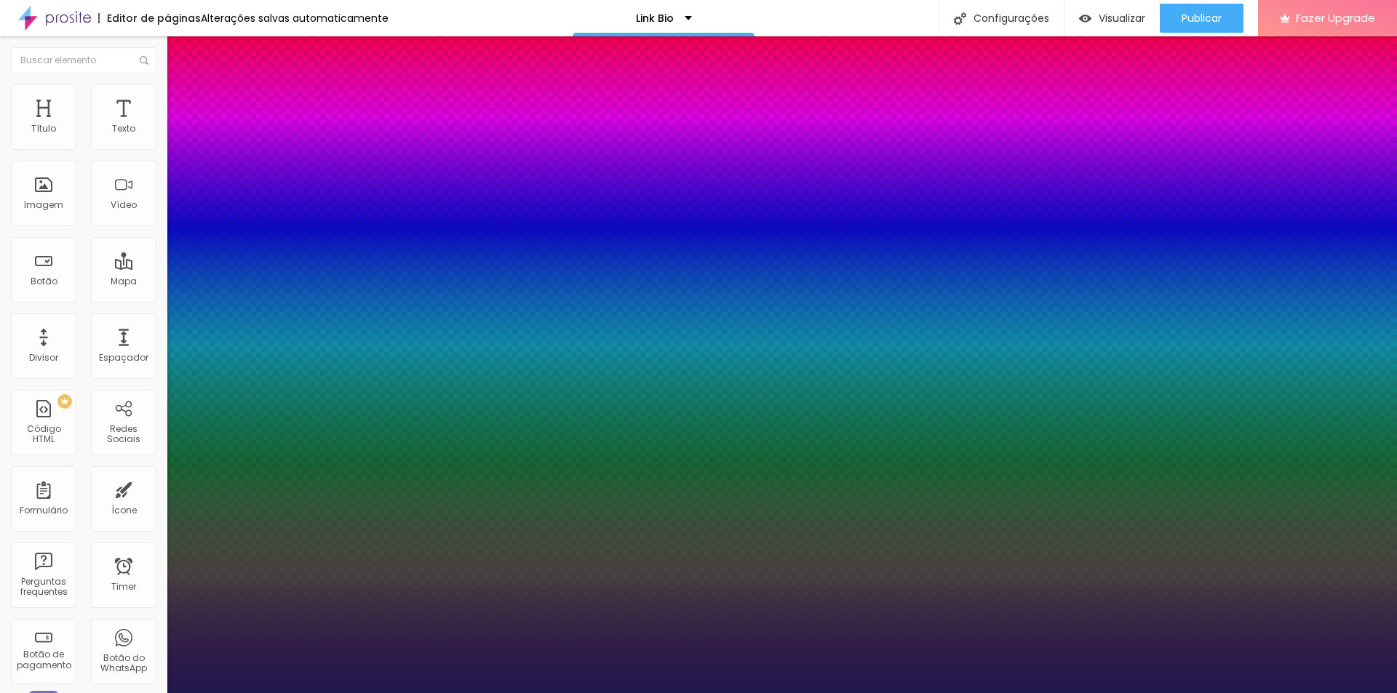
type input "1"
type input "14"
type input "1"
type input "13"
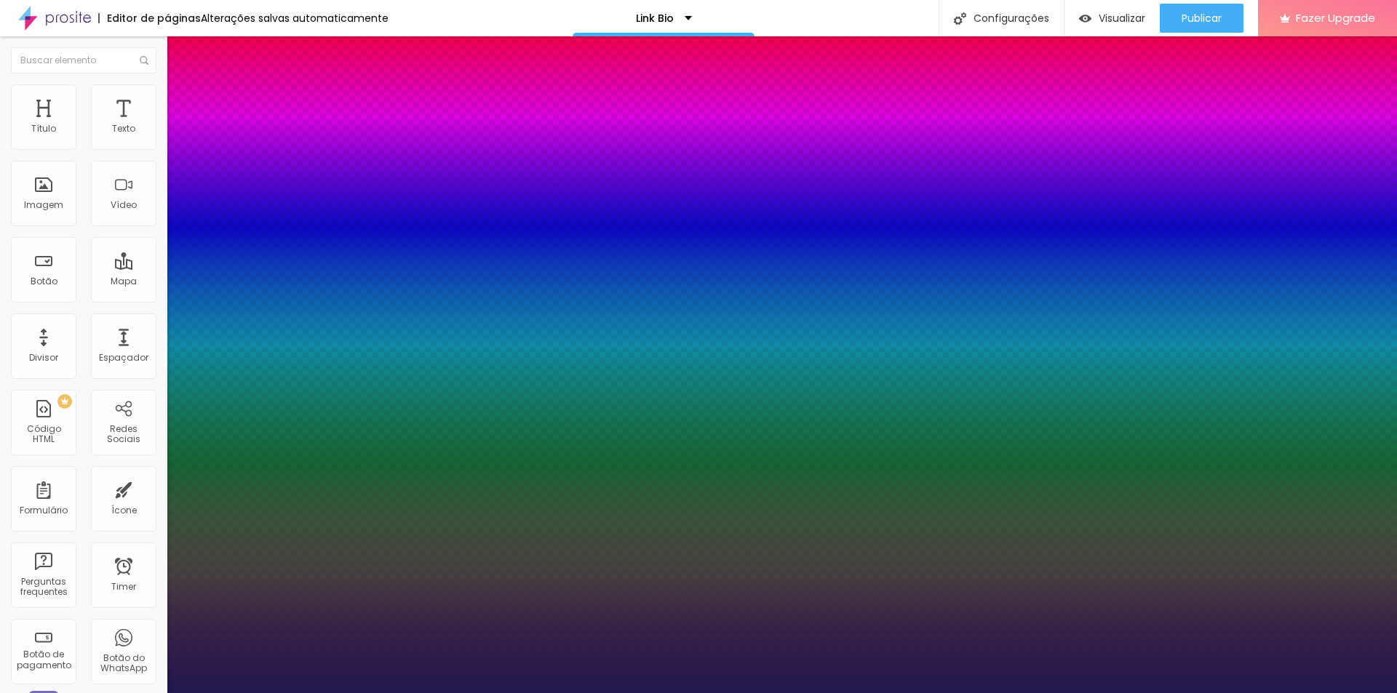
type input "13"
type input "1"
type input "14"
type input "1"
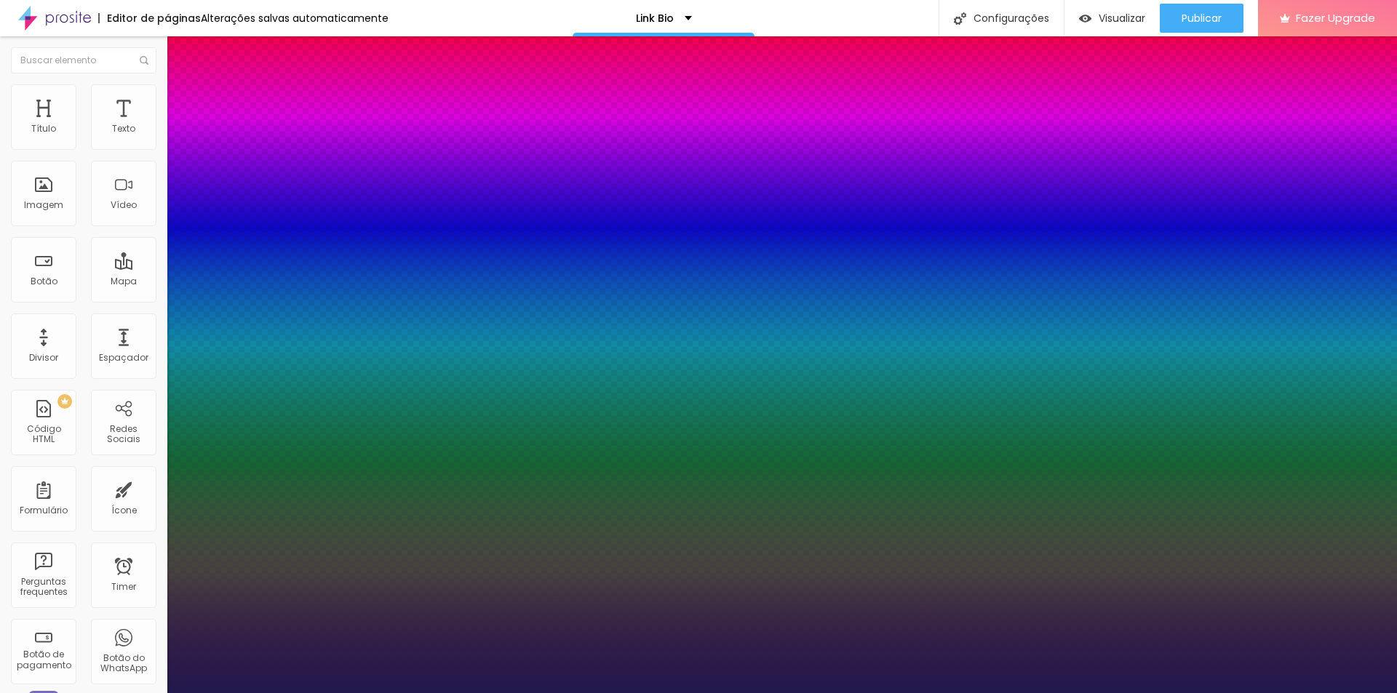
type input "15"
type input "1"
type input "15"
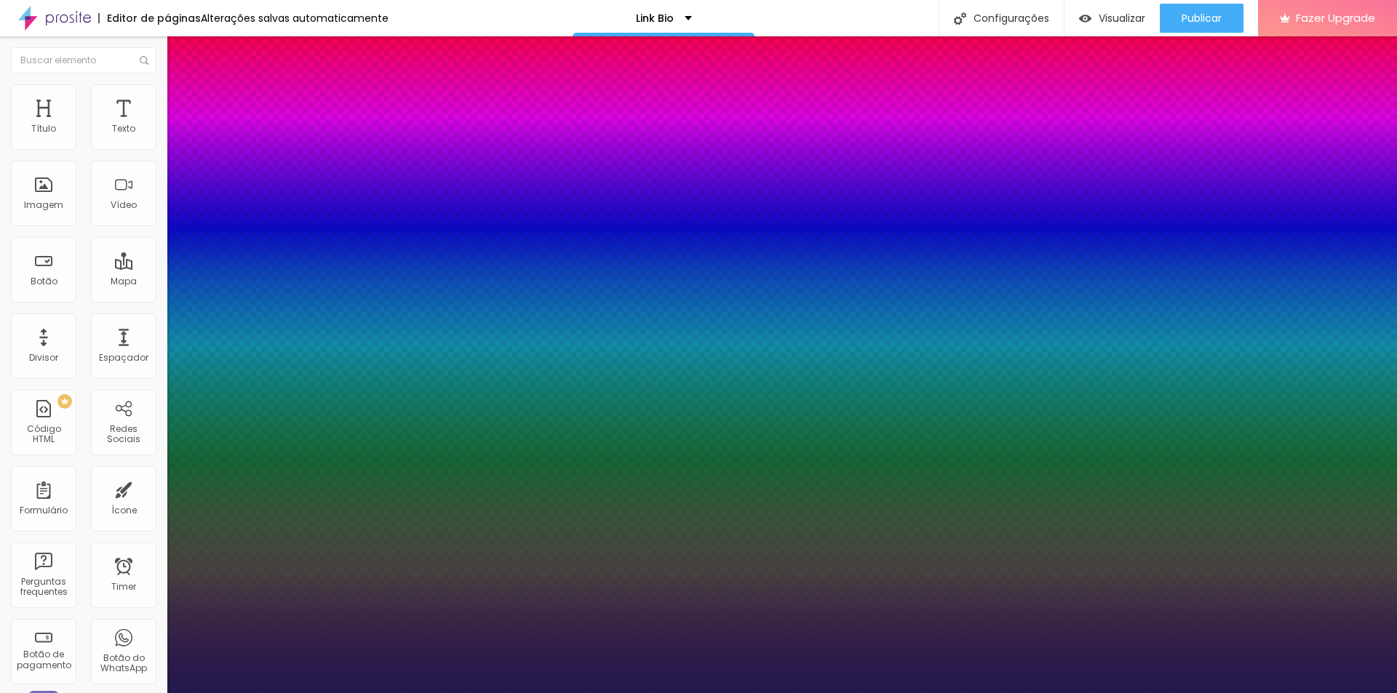
type input "1"
click at [1268, 693] on div at bounding box center [698, 693] width 1397 height 0
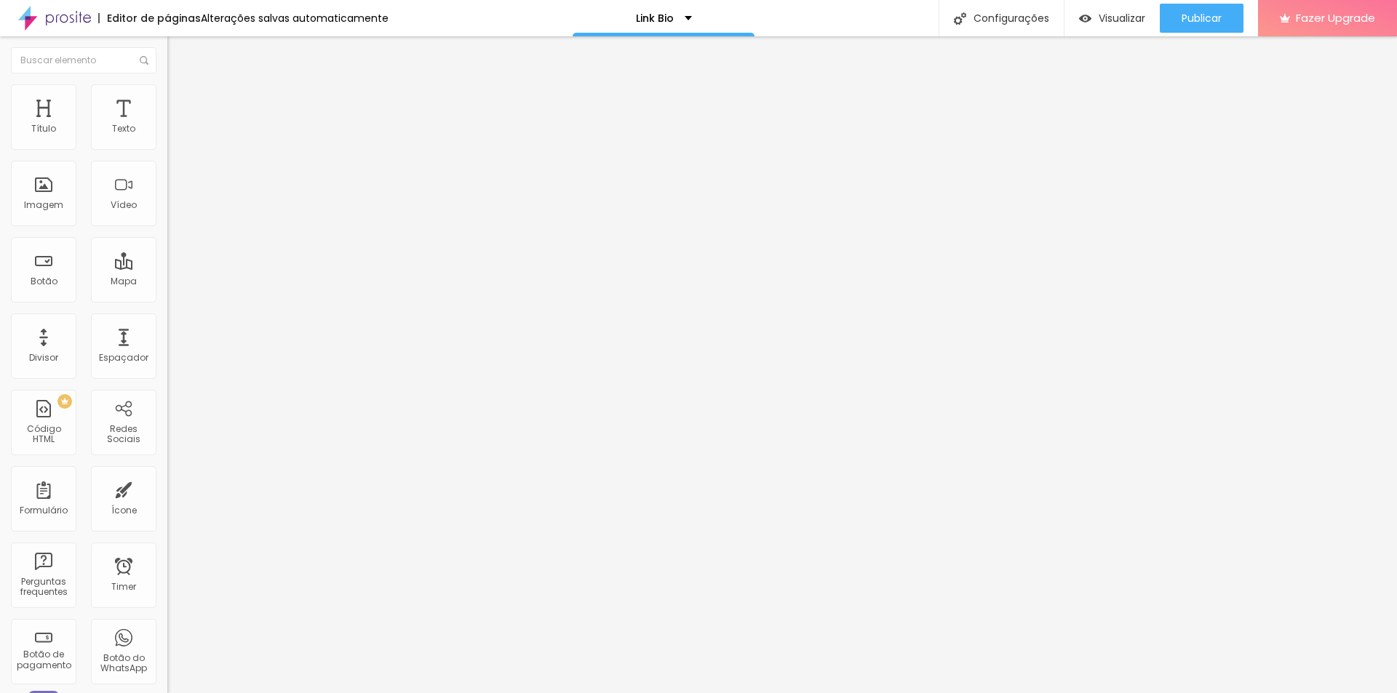
drag, startPoint x: 106, startPoint y: 156, endPoint x: 0, endPoint y: 156, distance: 106.2
click at [167, 156] on div "Texto Veja mais Alinhamento Tamanho Normal Pequeno Normal Grande Link URL https…" at bounding box center [250, 224] width 167 height 220
type input "whatsApp"
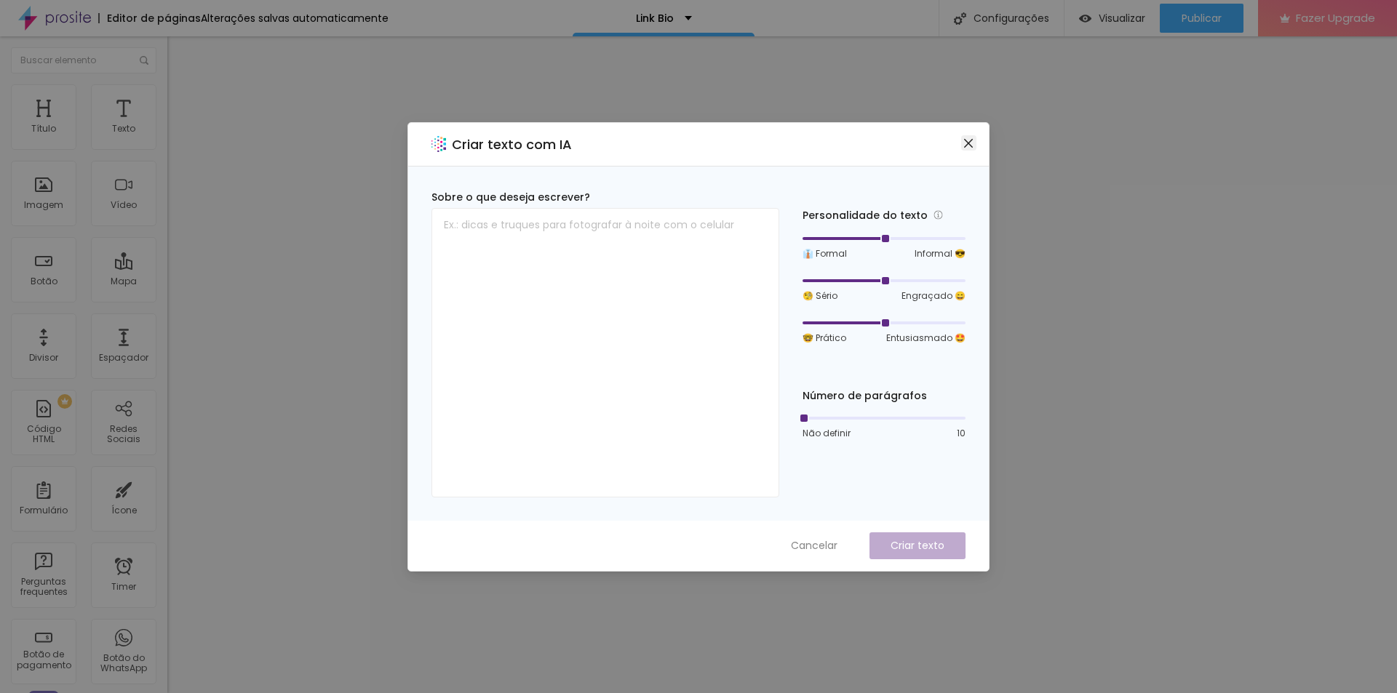
click at [971, 139] on icon "close" at bounding box center [969, 144] width 12 height 12
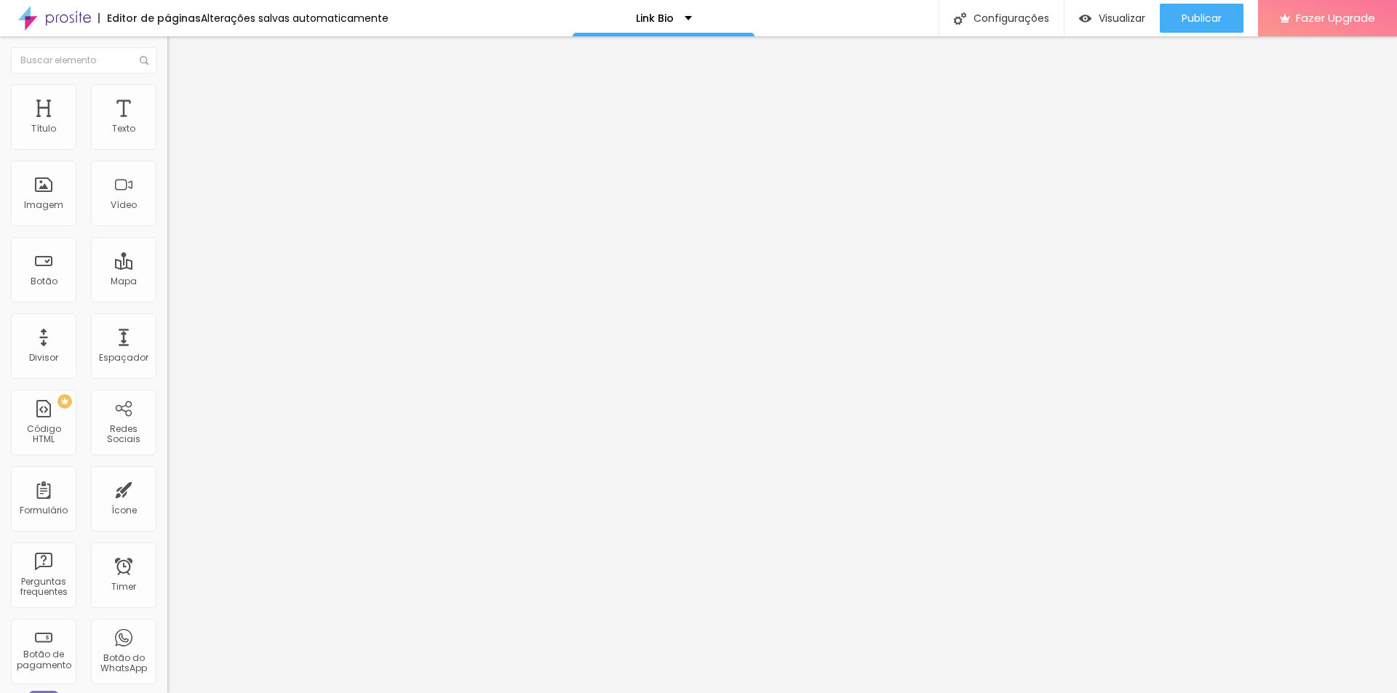
type input "27"
type input "26"
type input "25"
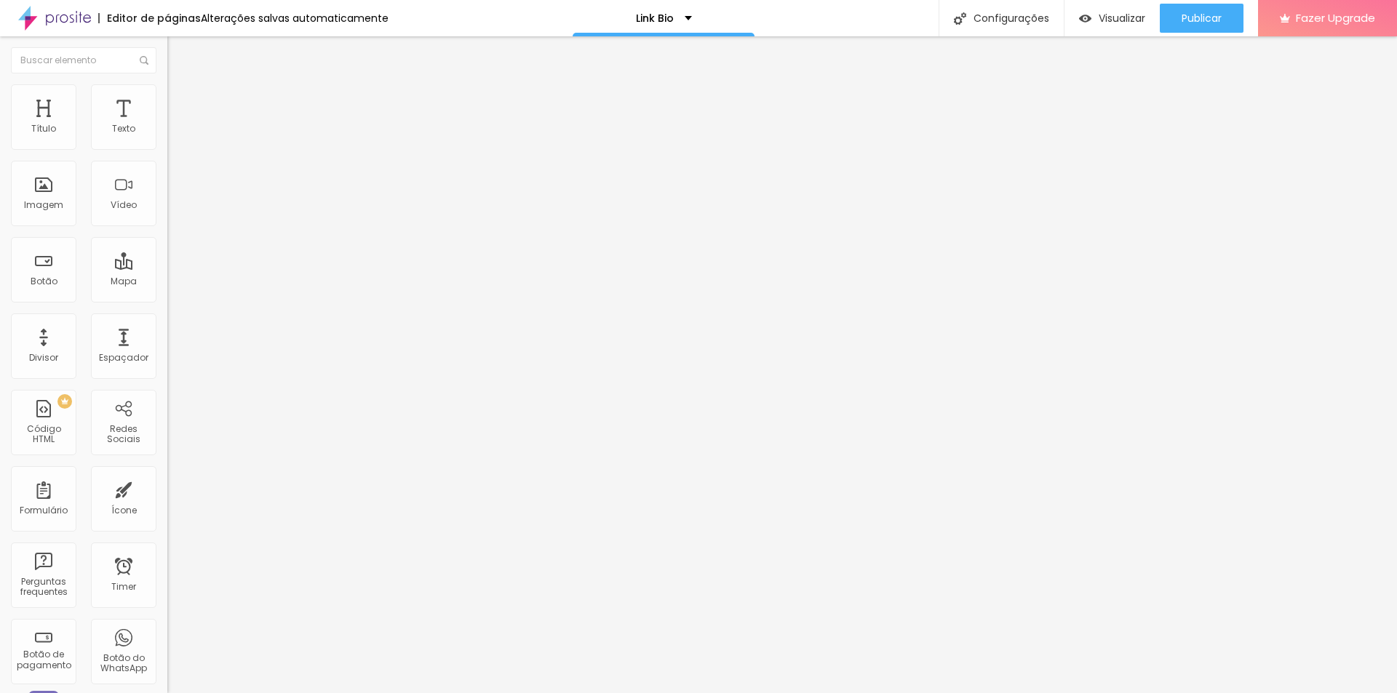
type input "25"
click at [167, 343] on input "range" at bounding box center [214, 349] width 94 height 12
type input "27"
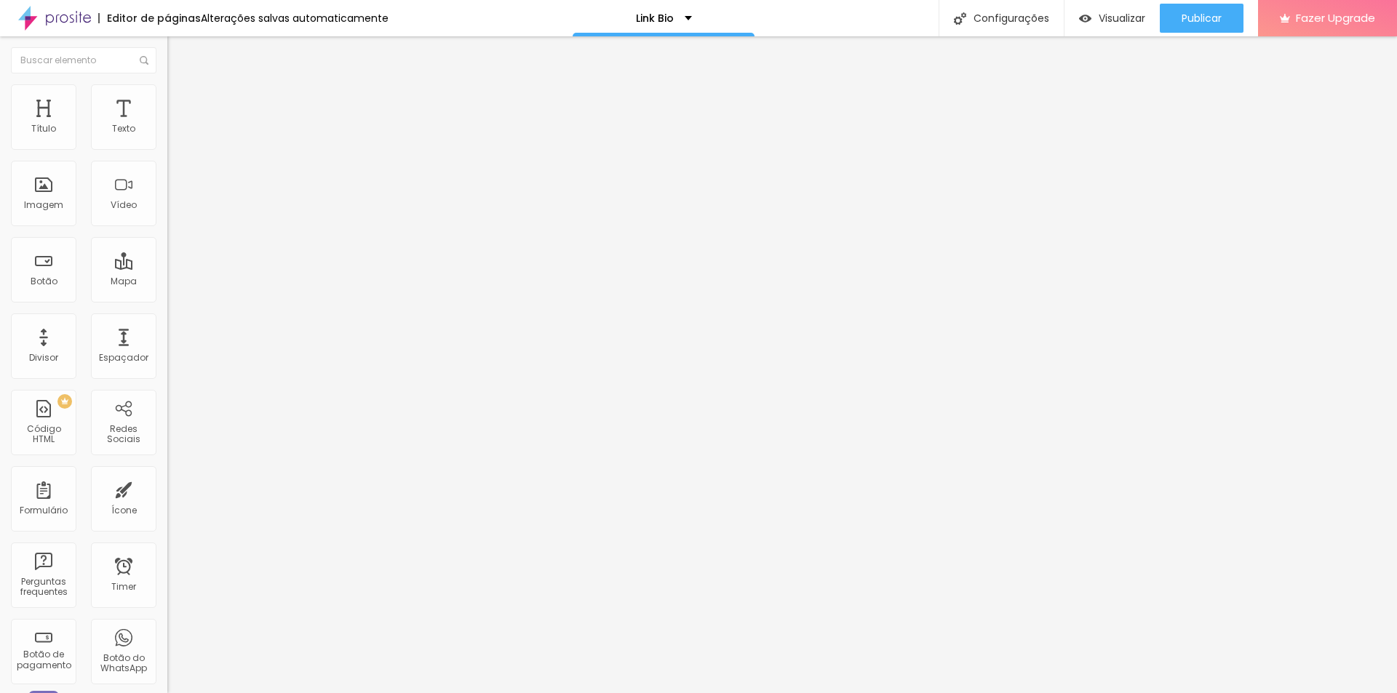
type input "26"
type input "25"
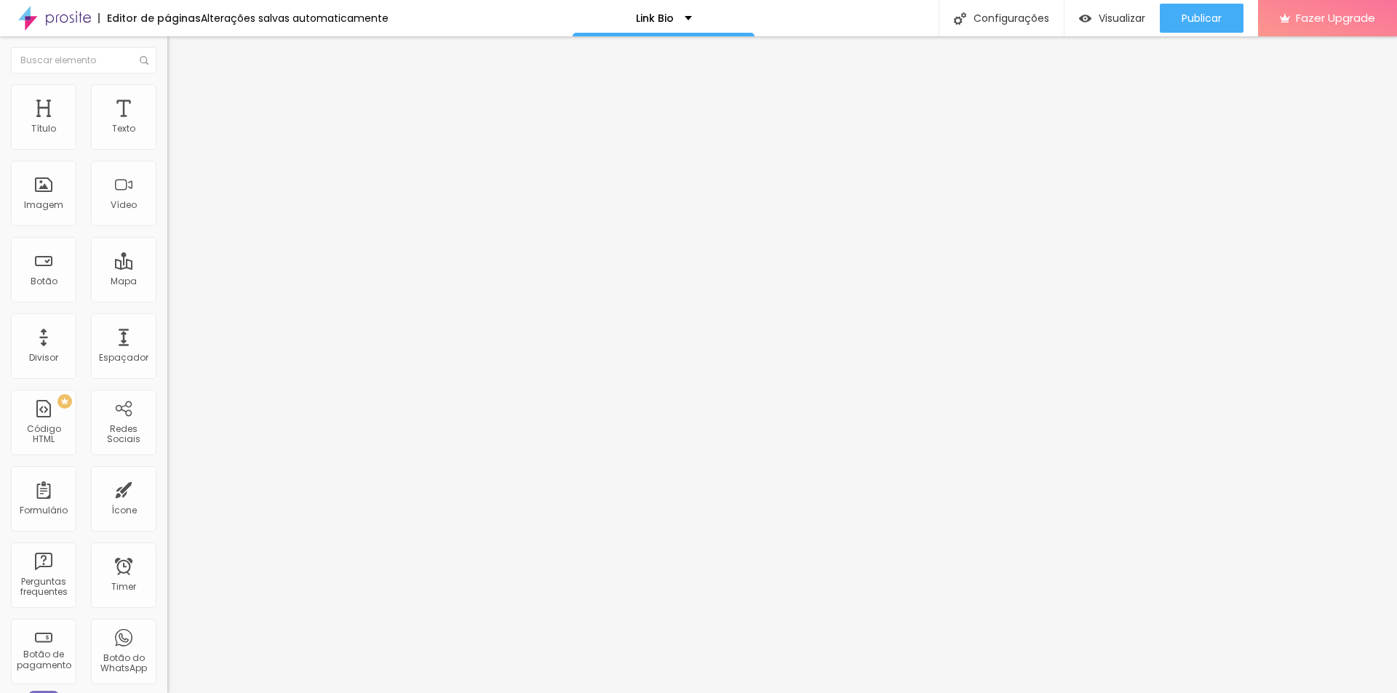
click at [167, 343] on input "range" at bounding box center [214, 349] width 94 height 12
click at [167, 300] on input "https://wa.link/xqqrdb" at bounding box center [254, 292] width 175 height 15
paste input "bsczu1"
drag, startPoint x: 123, startPoint y: 295, endPoint x: 0, endPoint y: 296, distance: 123.0
click at [167, 296] on div "Texto whatsApp Alinhamento Tamanho Normal Pequeno Normal Grande Link URL https:…" at bounding box center [250, 224] width 167 height 220
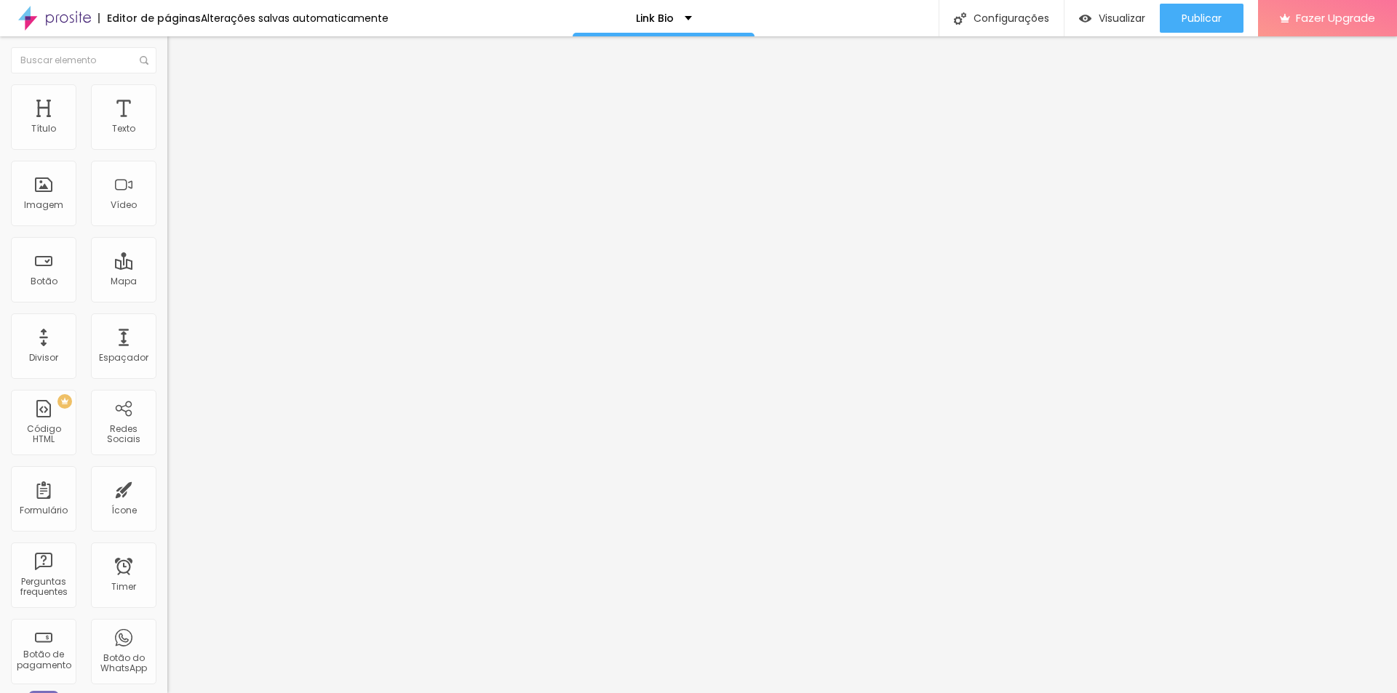
paste input "text"
type input "https://wa.link/bsczu1"
click at [167, 298] on input "https://wa.link/bsczu1" at bounding box center [254, 292] width 175 height 15
click at [167, 300] on input "https://wa.link/xqqrdb" at bounding box center [254, 292] width 175 height 15
paste input "hflwhr"
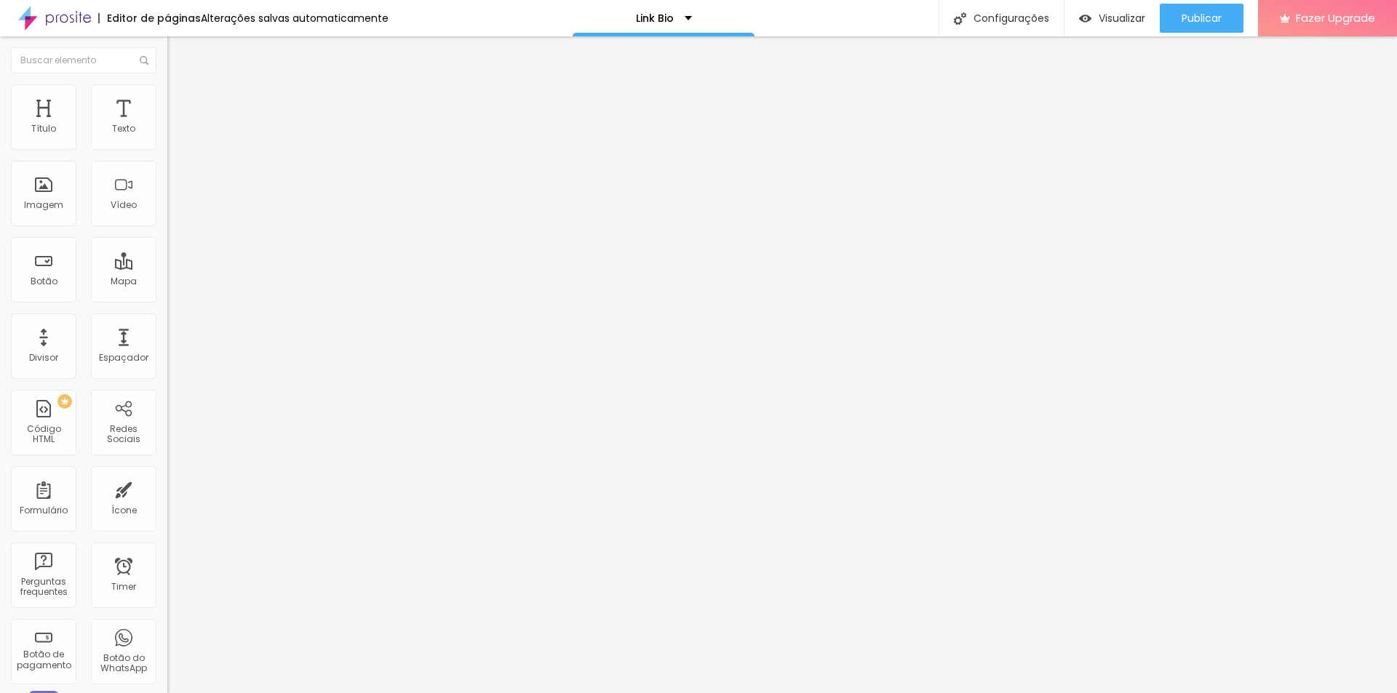
type input "https://wa.link/hflwhr"
click at [1011, 19] on div "Configurações" at bounding box center [1001, 18] width 125 height 36
type input "/contato"
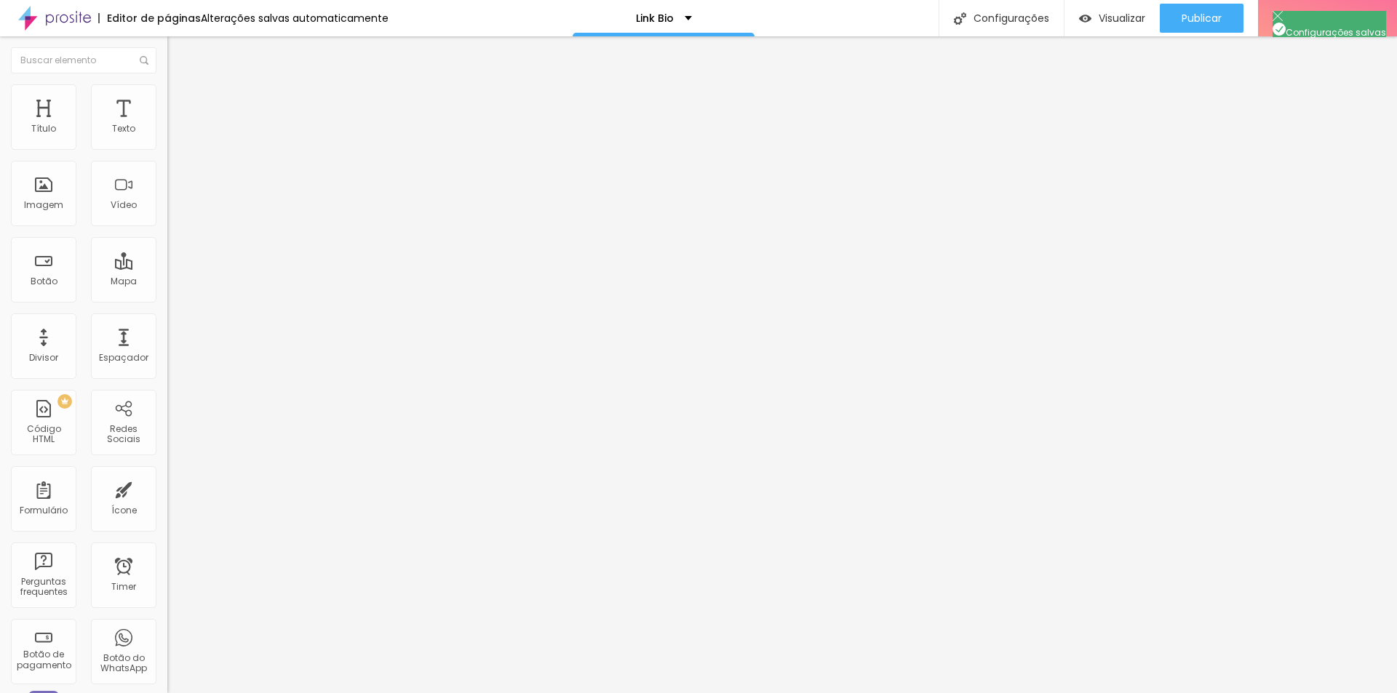
click at [167, 125] on span "Trocar imagem" at bounding box center [206, 119] width 79 height 12
click at [167, 293] on input "https://wa.link/bsczu1" at bounding box center [254, 292] width 175 height 15
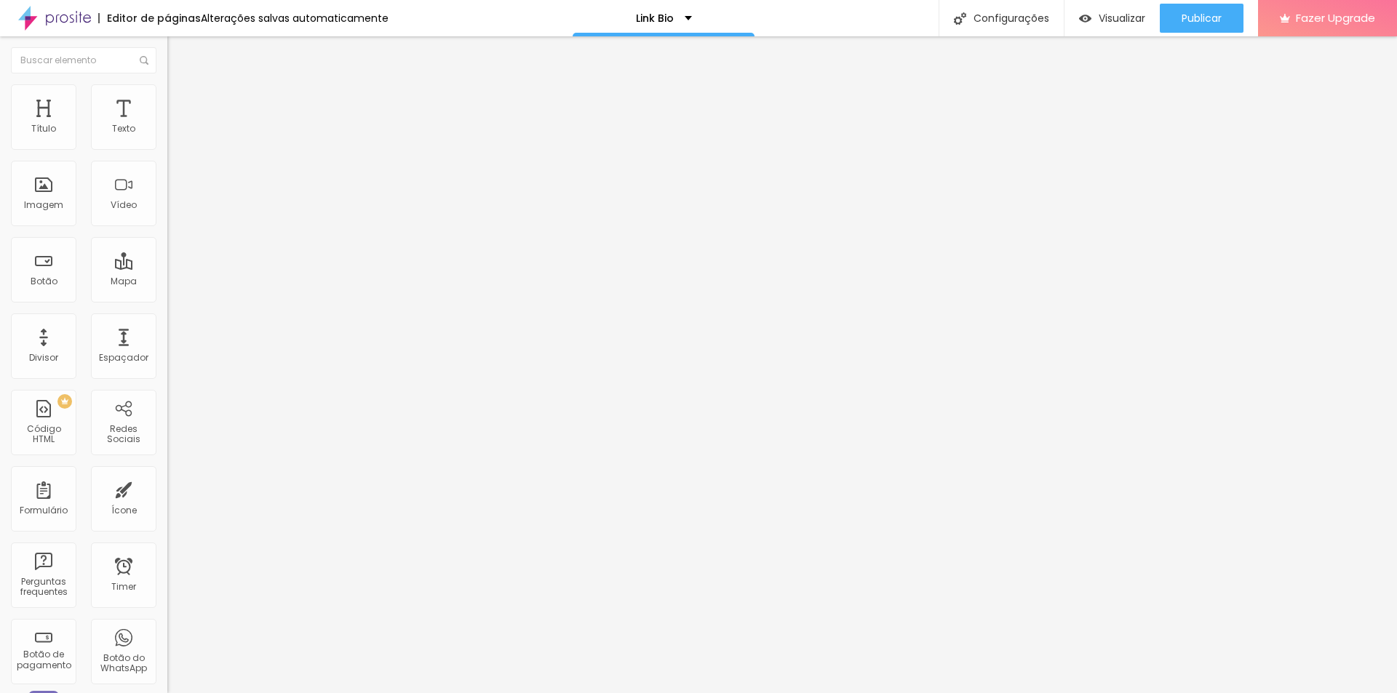
paste input "pq6ky3"
type input "https://wa.link/pq6ky3"
click at [167, 95] on li "Estilo" at bounding box center [250, 91] width 167 height 15
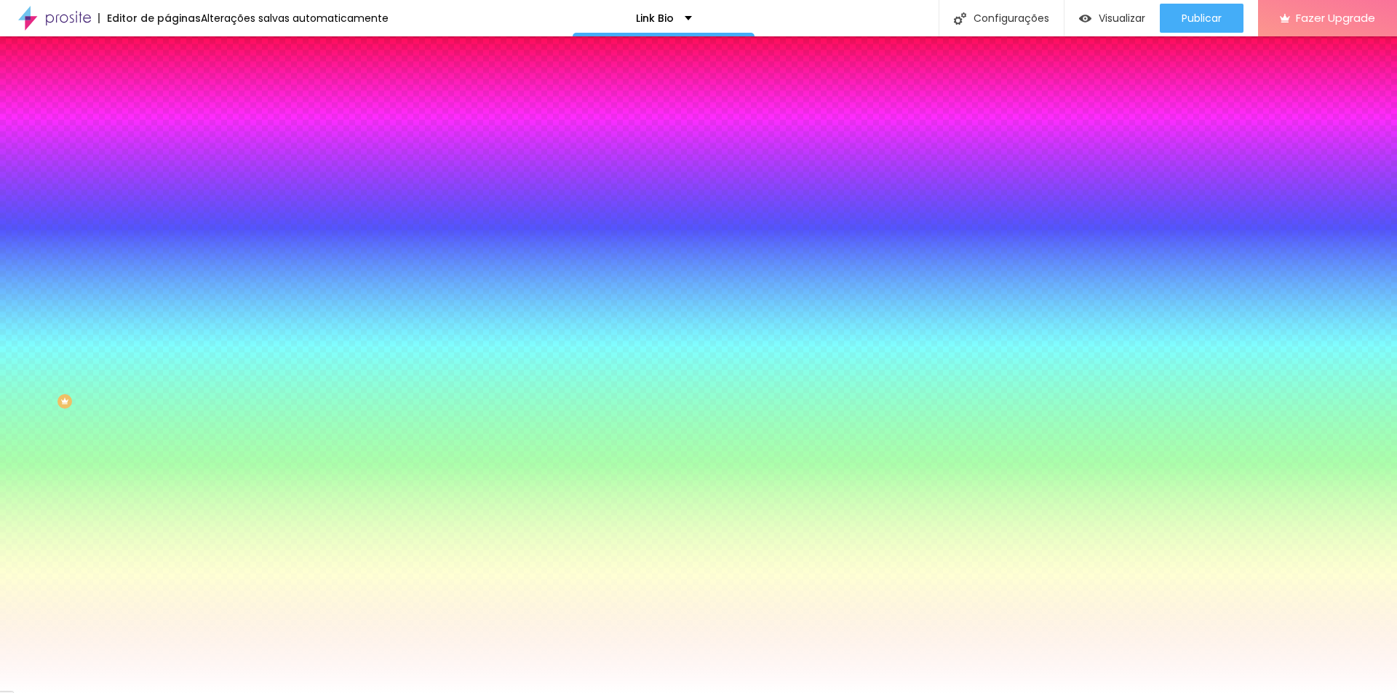
click at [180, 103] on span "Avançado" at bounding box center [204, 109] width 48 height 12
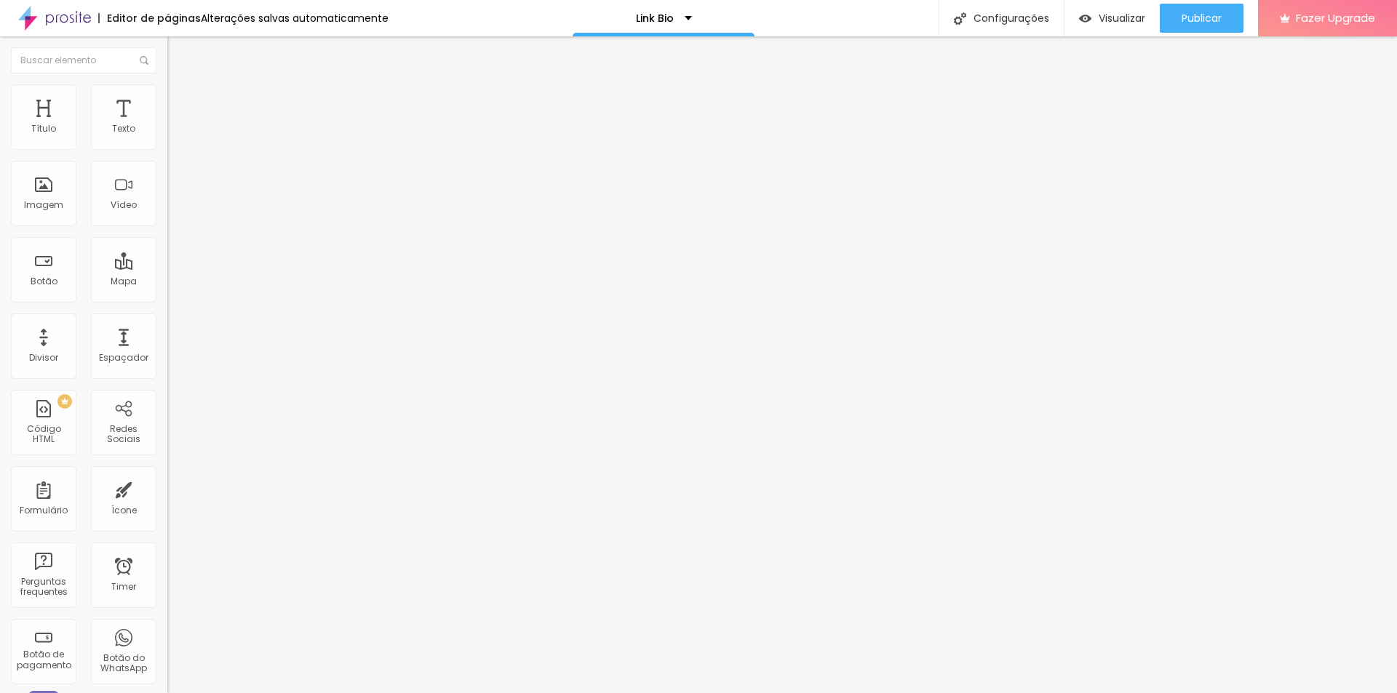
click at [167, 83] on img at bounding box center [173, 76] width 13 height 13
click at [1001, 9] on div "Configurações" at bounding box center [1001, 18] width 125 height 36
type input "/contato"
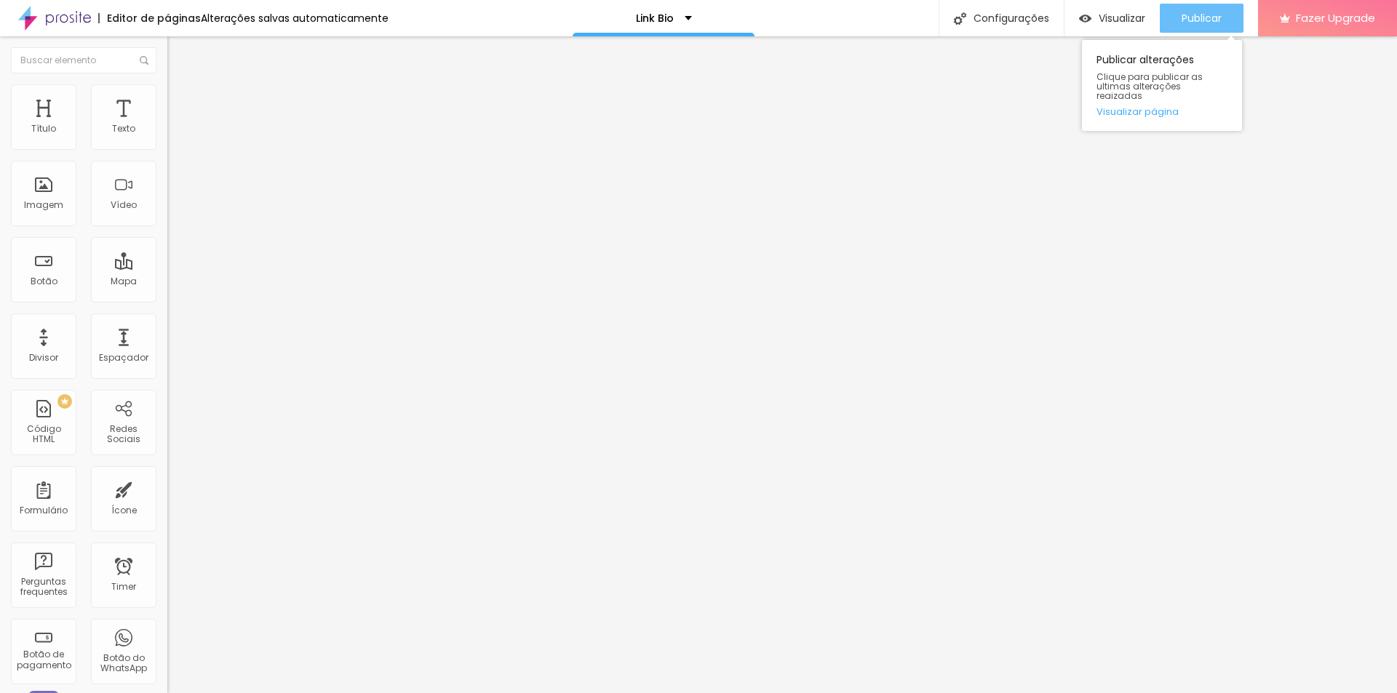
click at [1180, 14] on button "Publicar" at bounding box center [1202, 18] width 84 height 29
click at [1218, 15] on span "Publicar" at bounding box center [1202, 18] width 40 height 12
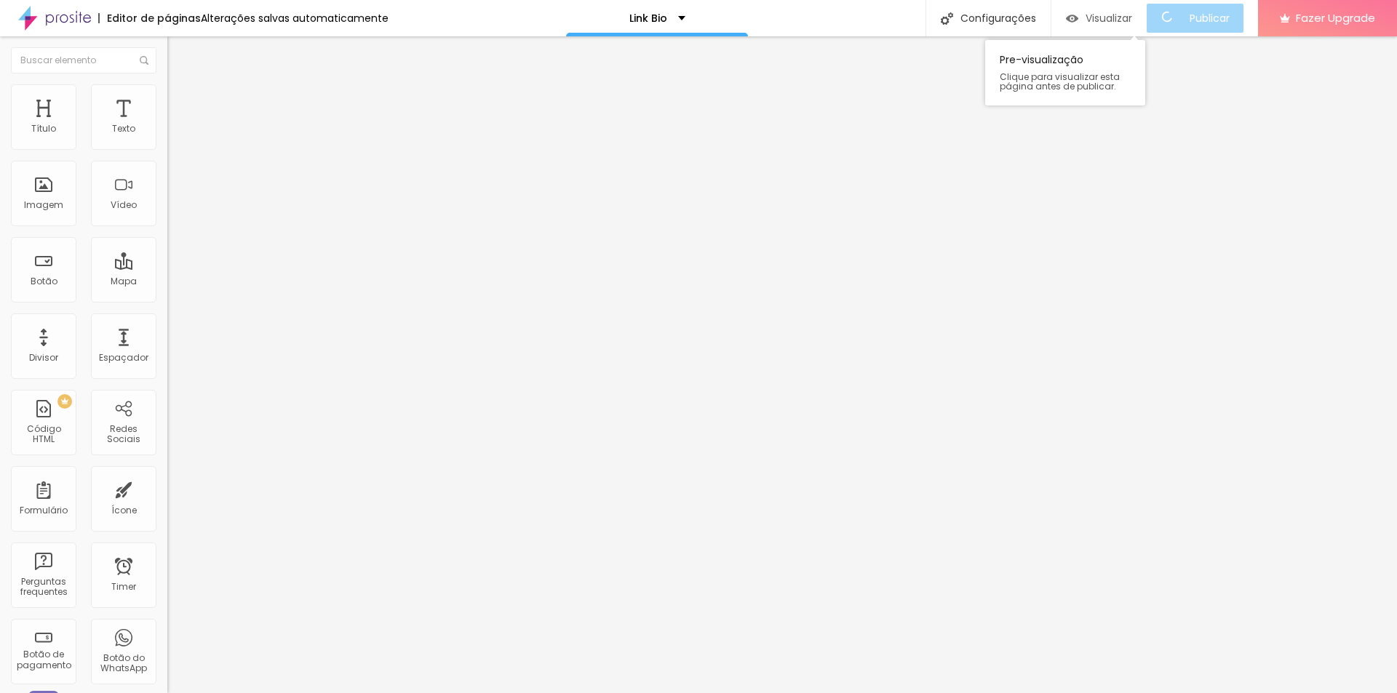
click at [1130, 20] on span "Visualizar" at bounding box center [1109, 18] width 47 height 12
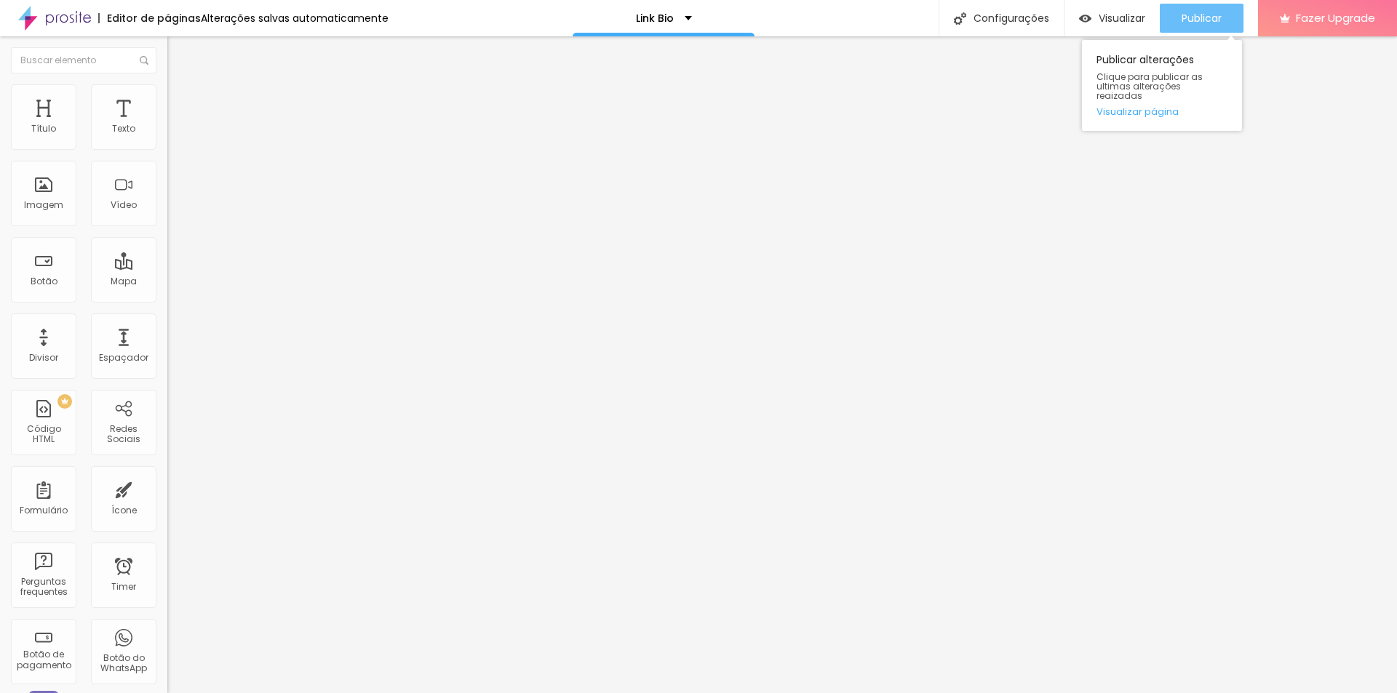
click at [1206, 5] on div "Publicar" at bounding box center [1202, 18] width 40 height 29
click at [1206, 34] on div "Publicar alterações Clique para publicar as ultimas alterações reaizadas Visual…" at bounding box center [1162, 82] width 160 height 98
click at [1204, 19] on span "Publicar" at bounding box center [1202, 18] width 40 height 12
click at [1214, 6] on div "Publicar" at bounding box center [1202, 18] width 40 height 29
click at [1207, 24] on span "Publicar" at bounding box center [1202, 18] width 40 height 12
